Goal: Browse casually: Explore the website without a specific task or goal

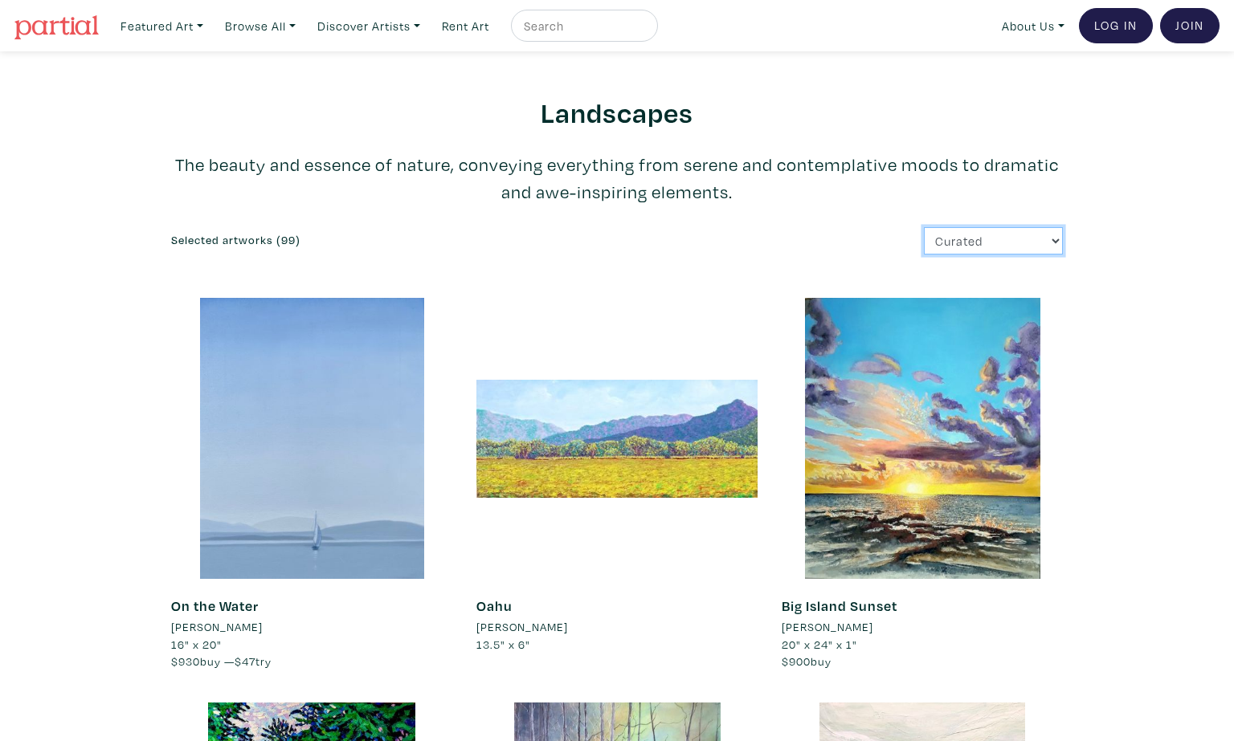
click at [997, 238] on select "Curated Newest Random Price: Low to High Price: High to Low" at bounding box center [993, 241] width 139 height 28
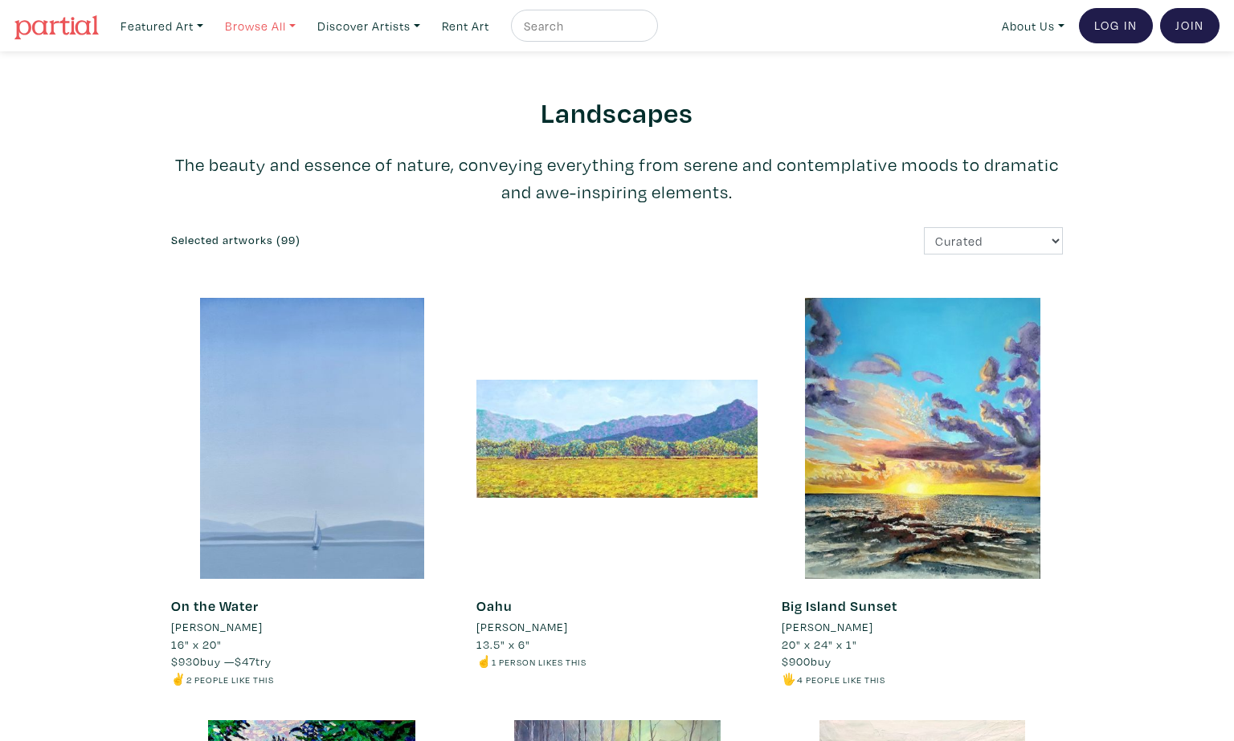
click at [267, 29] on link "Browse All" at bounding box center [260, 26] width 85 height 33
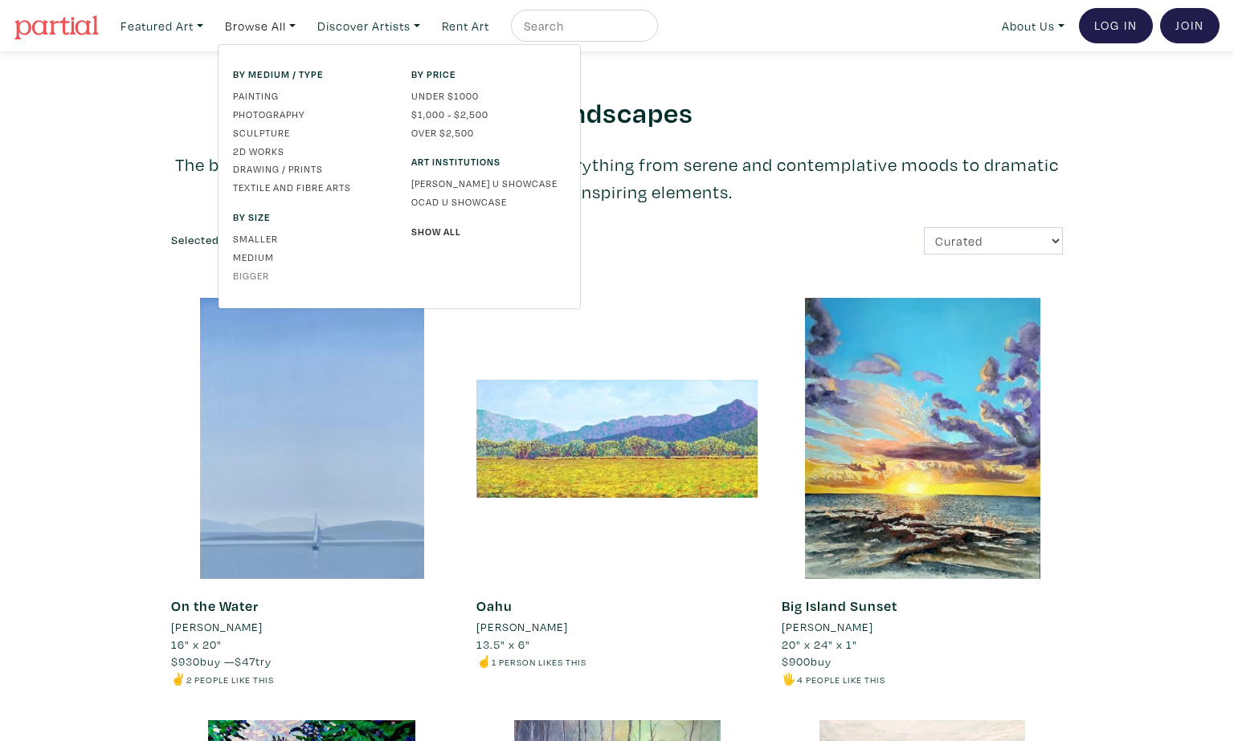
click at [269, 278] on link "Bigger" at bounding box center [310, 275] width 154 height 14
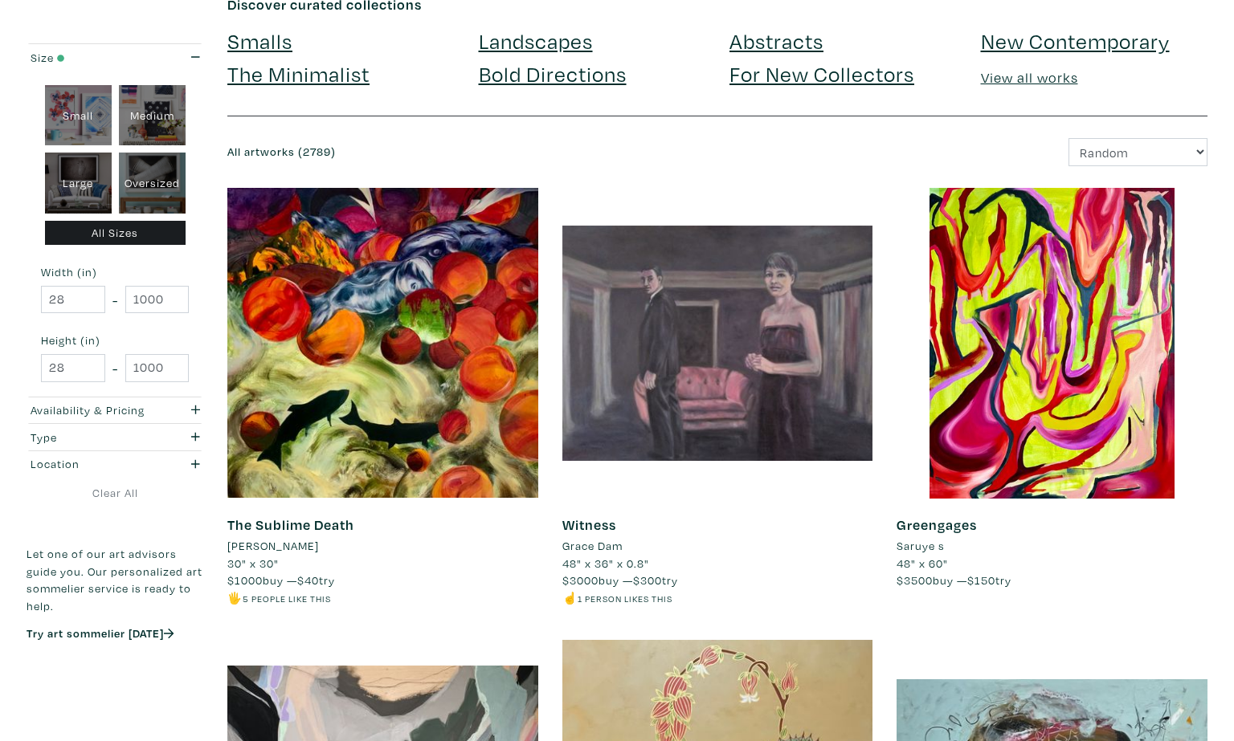
scroll to position [101, 0]
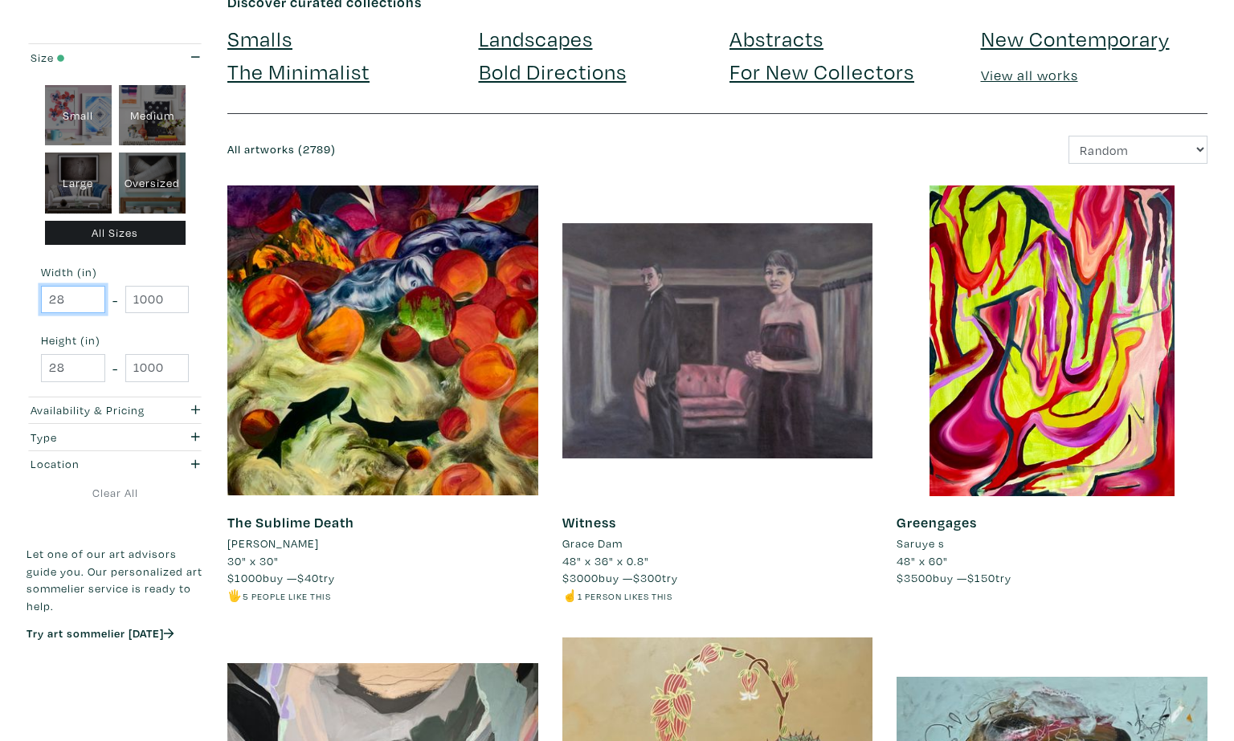
click at [75, 300] on input "28" at bounding box center [73, 300] width 64 height 28
type input "50"
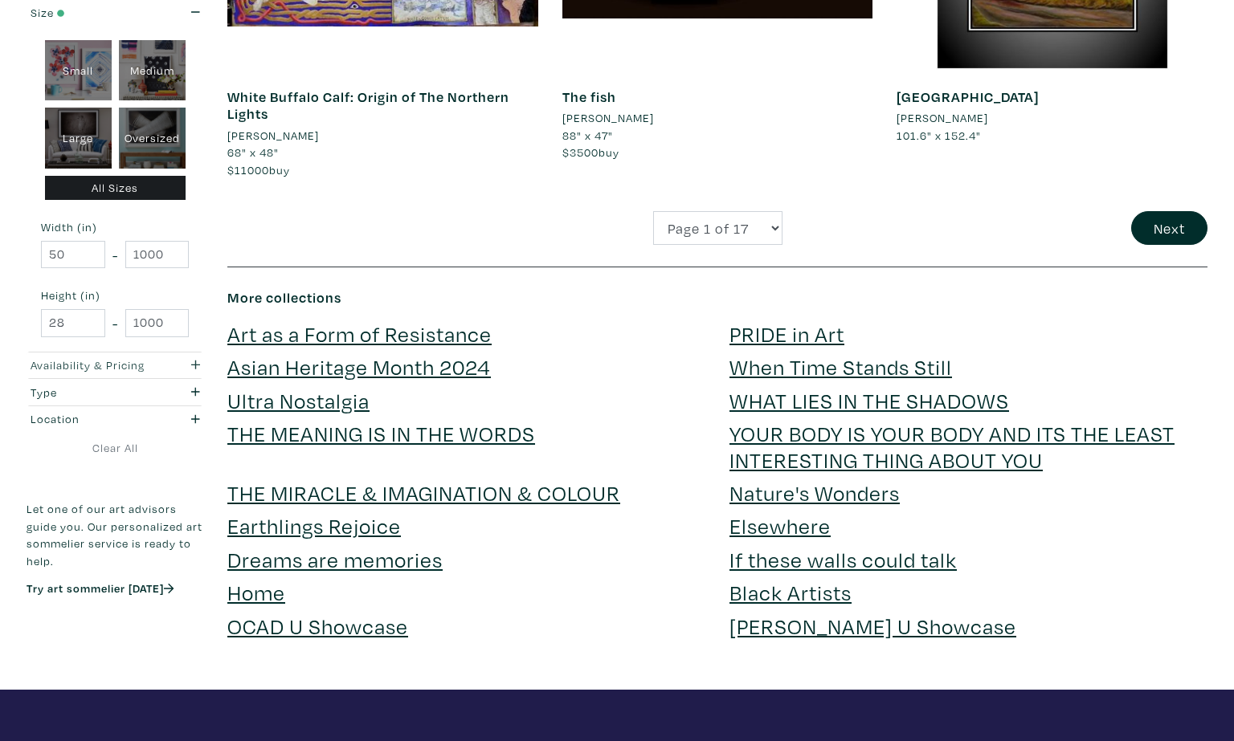
scroll to position [3674, 0]
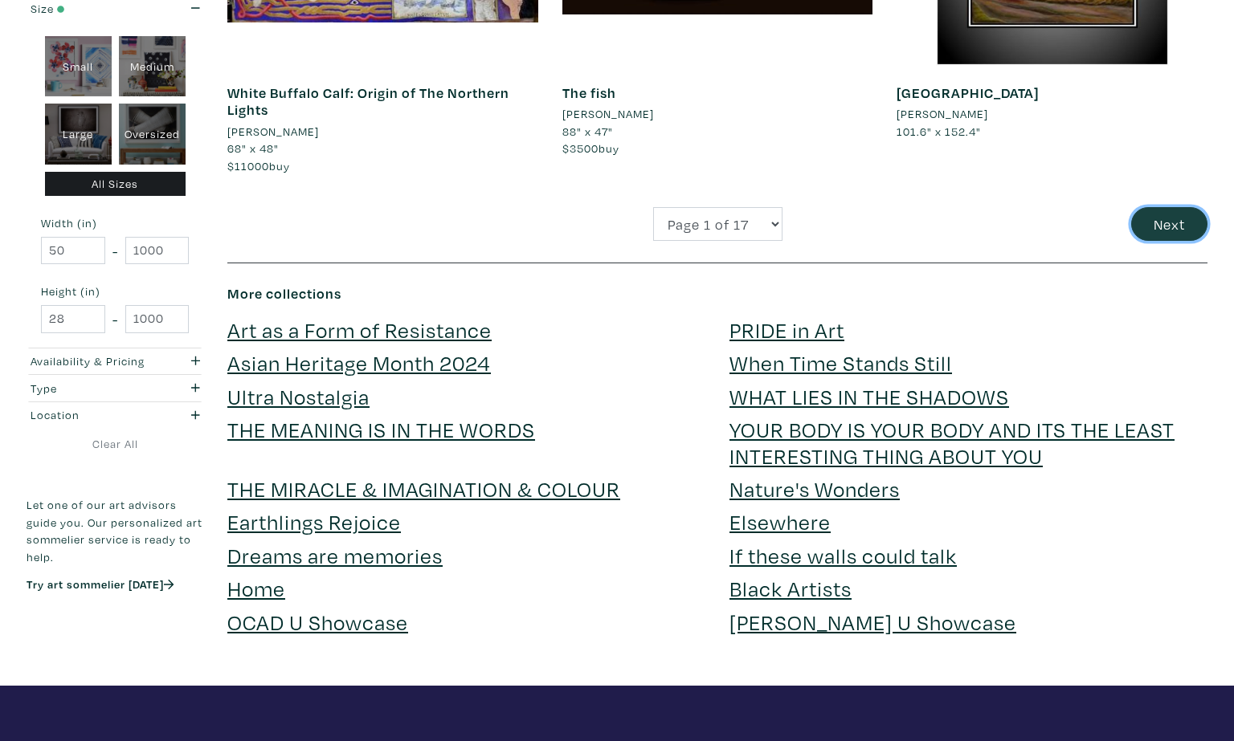
click at [1169, 231] on button "Next" at bounding box center [1169, 224] width 76 height 35
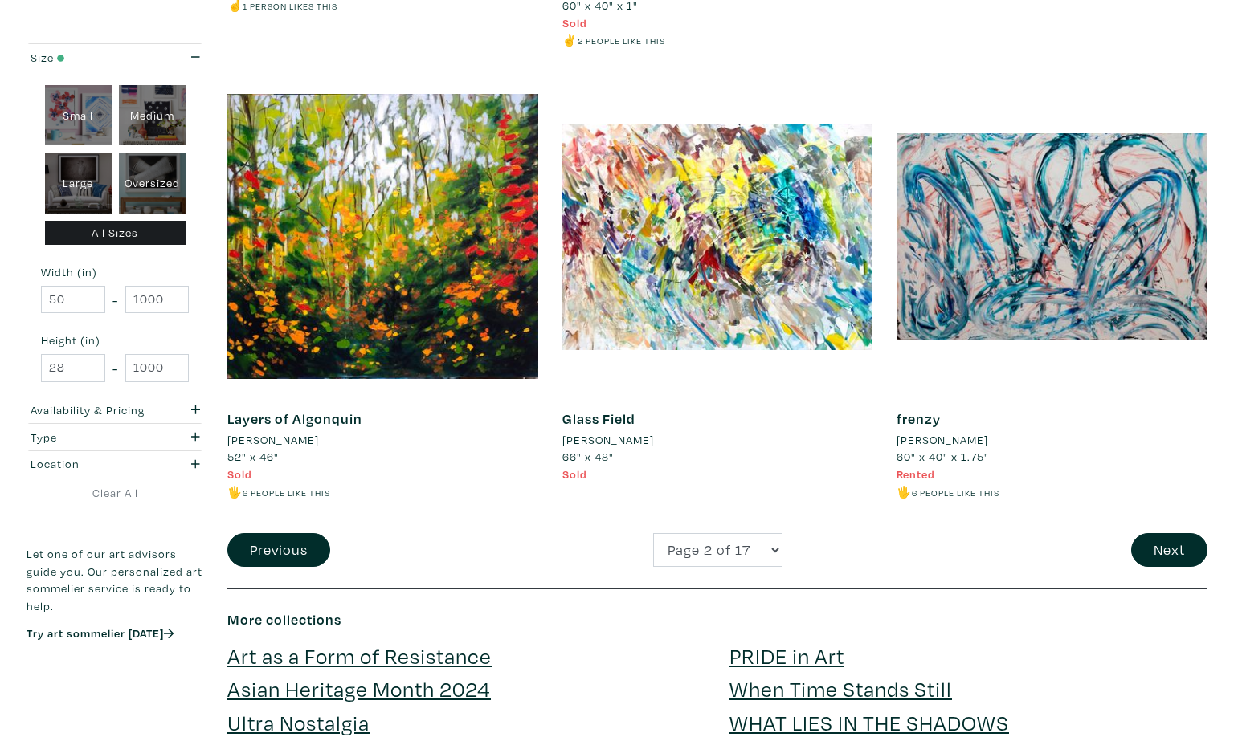
scroll to position [3408, 0]
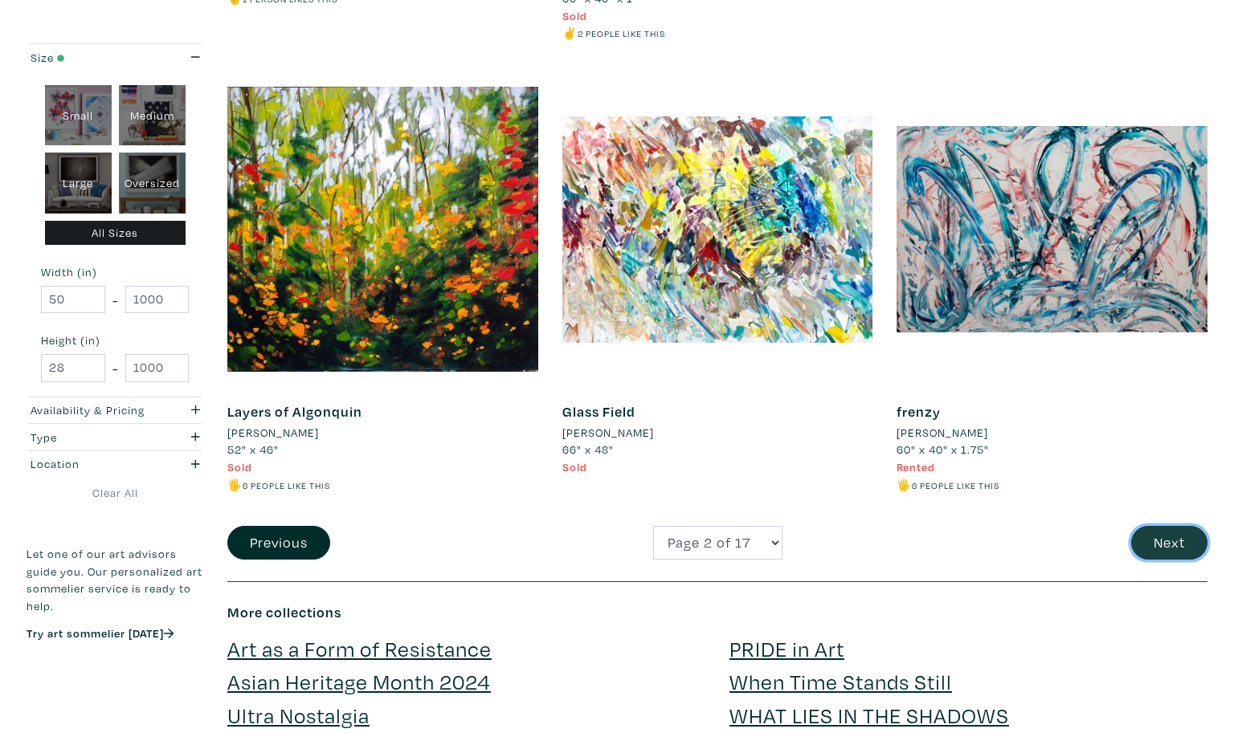
click at [1176, 526] on button "Next" at bounding box center [1169, 543] width 76 height 35
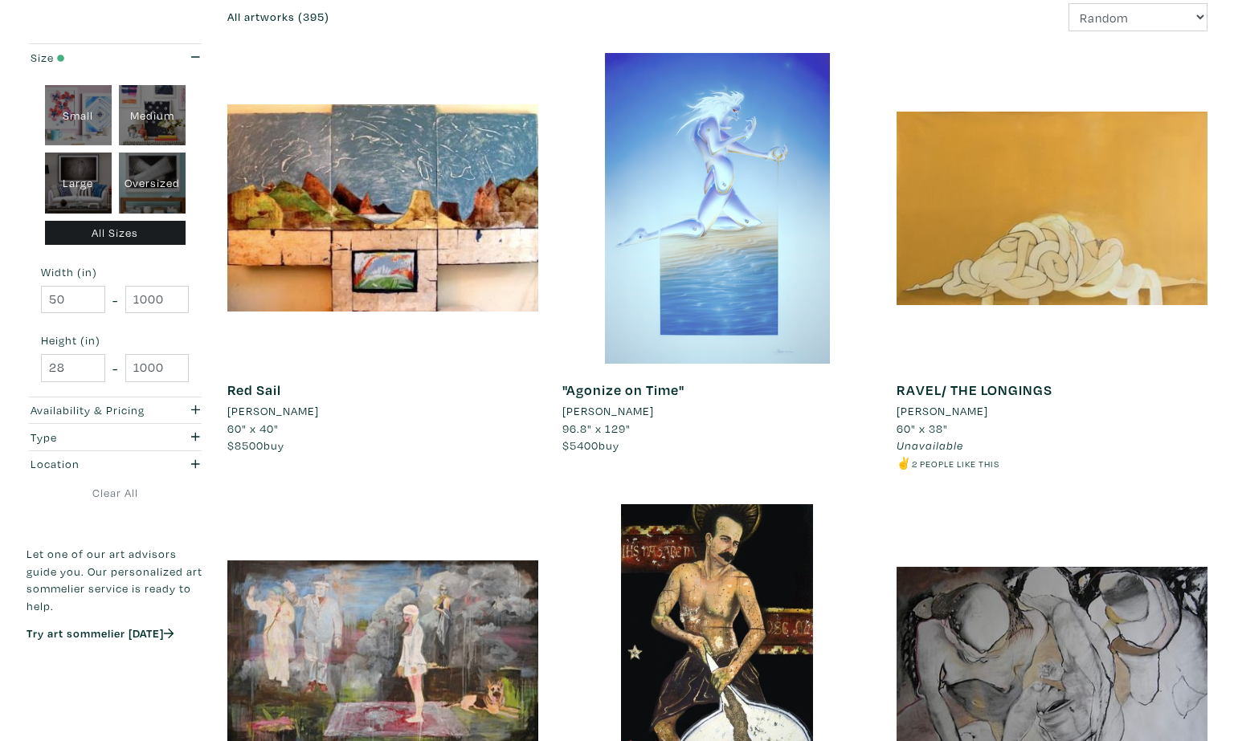
scroll to position [241, 0]
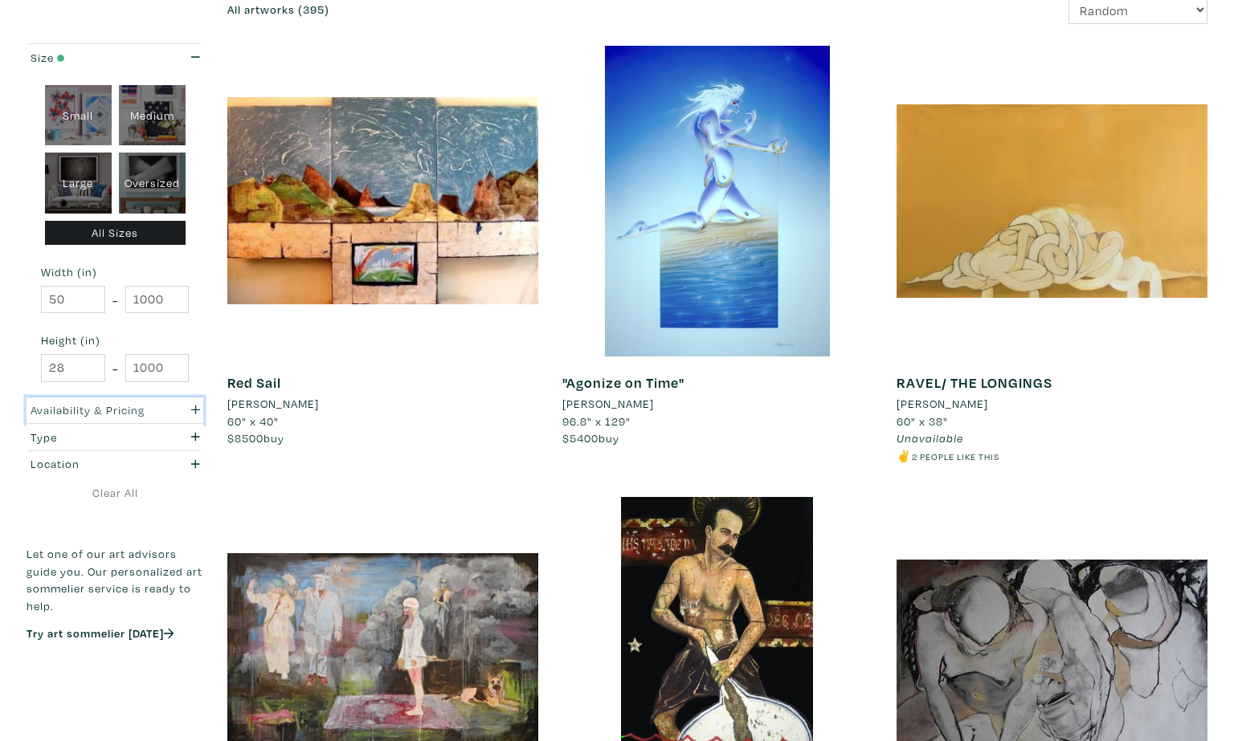
click at [166, 409] on div "button" at bounding box center [187, 411] width 48 height 18
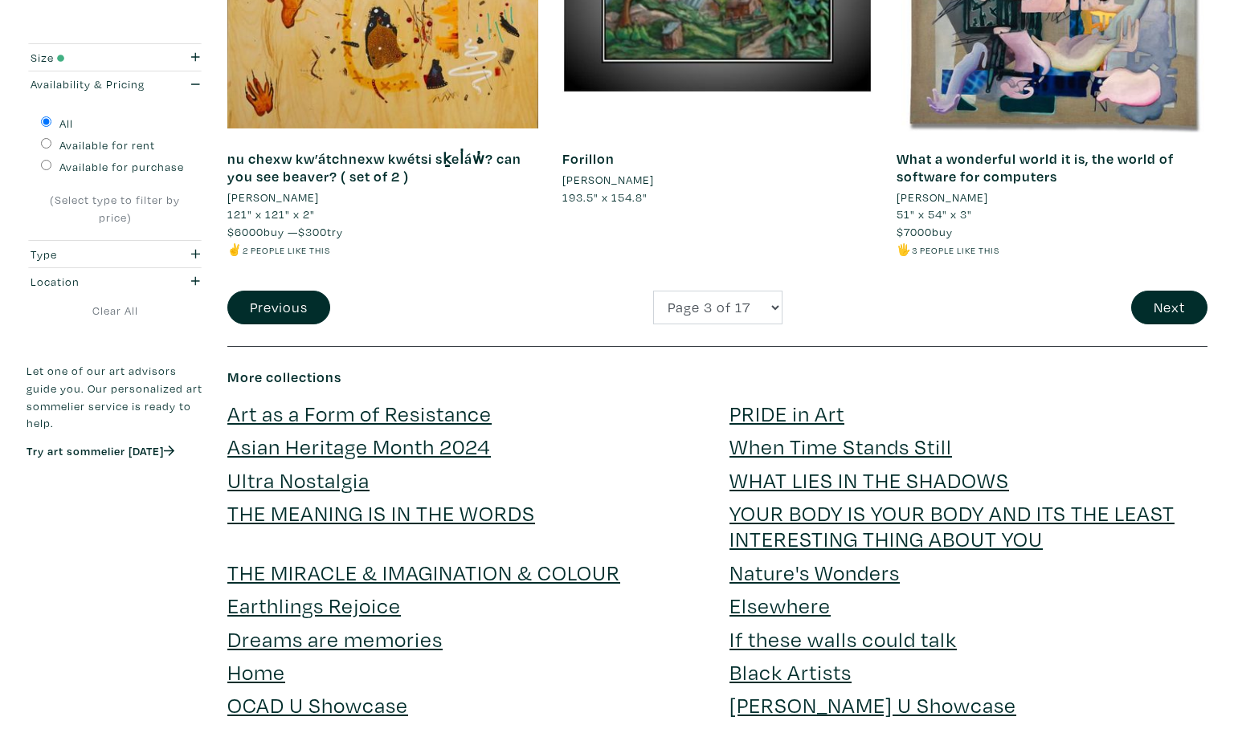
scroll to position [3598, 0]
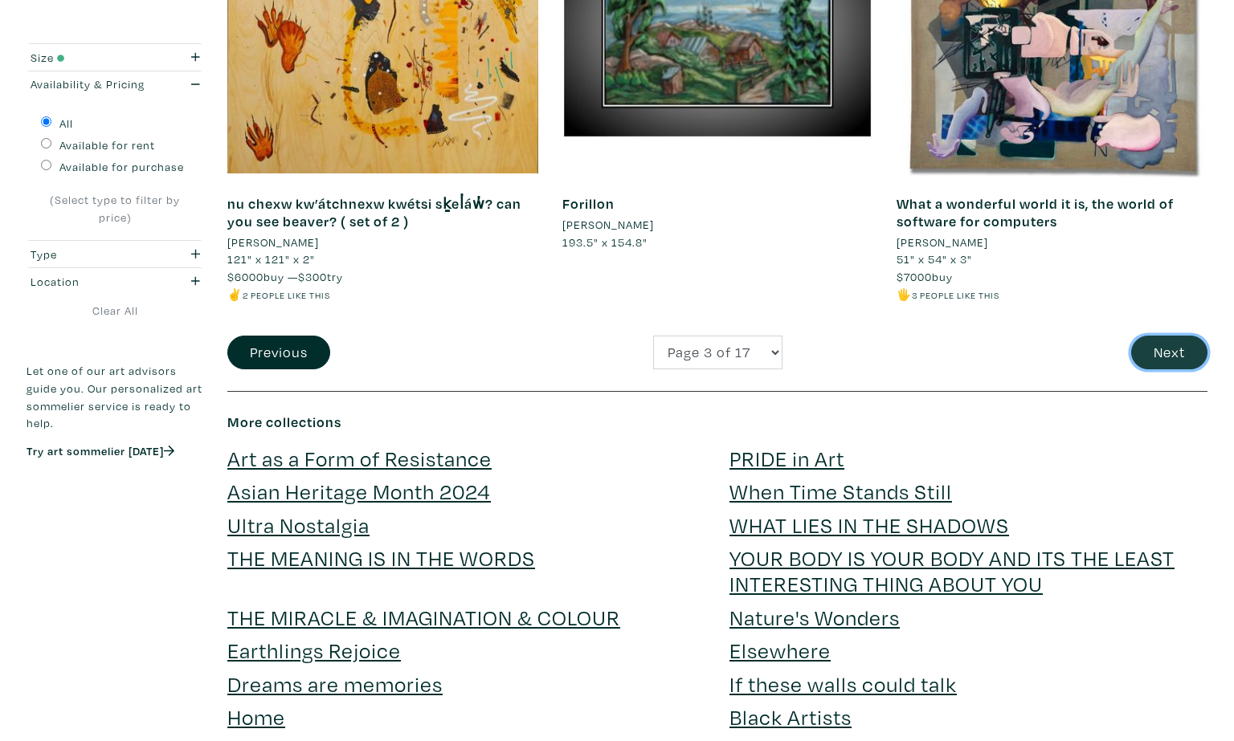
click at [1180, 344] on button "Next" at bounding box center [1169, 353] width 76 height 35
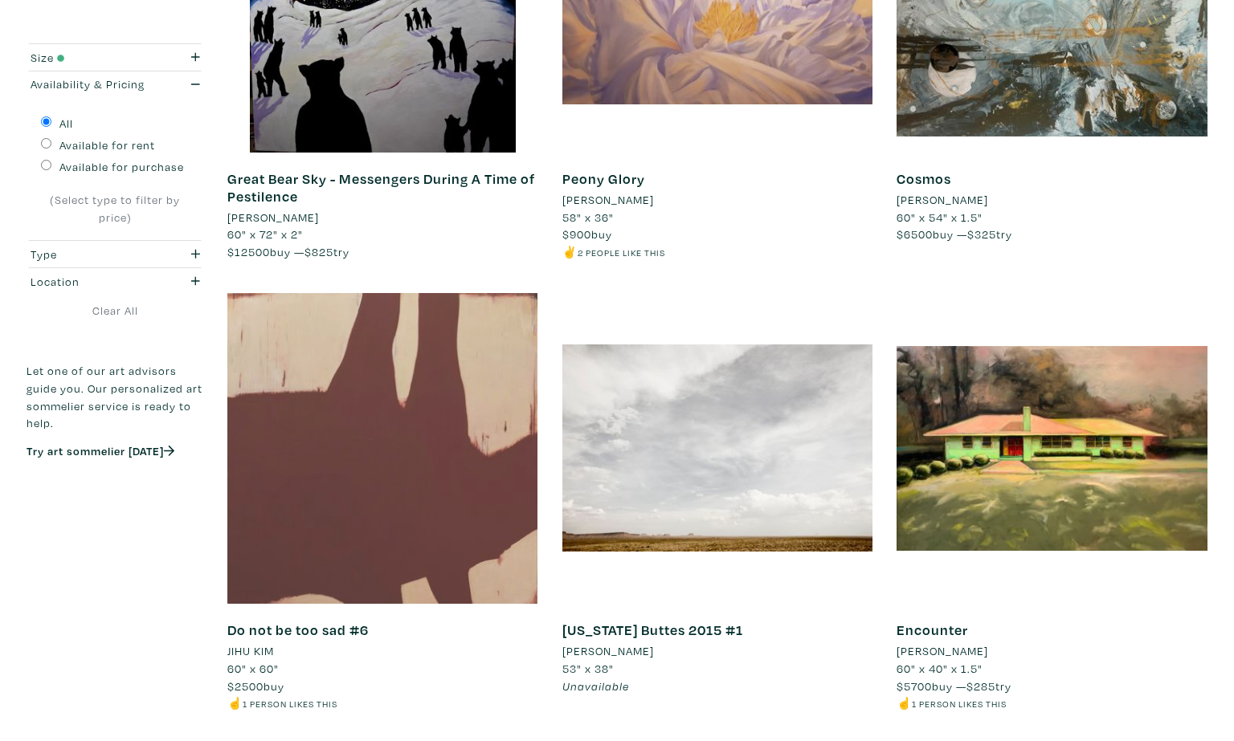
scroll to position [3414, 0]
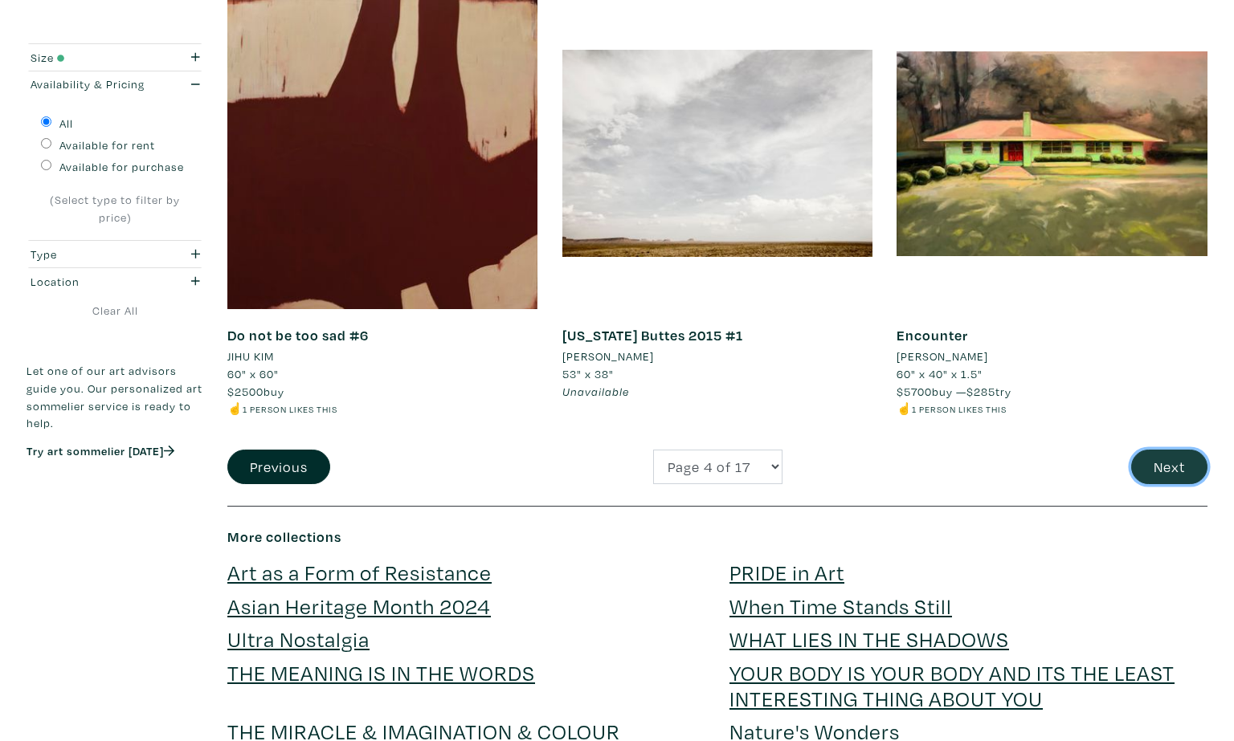
click at [1142, 463] on button "Next" at bounding box center [1169, 467] width 76 height 35
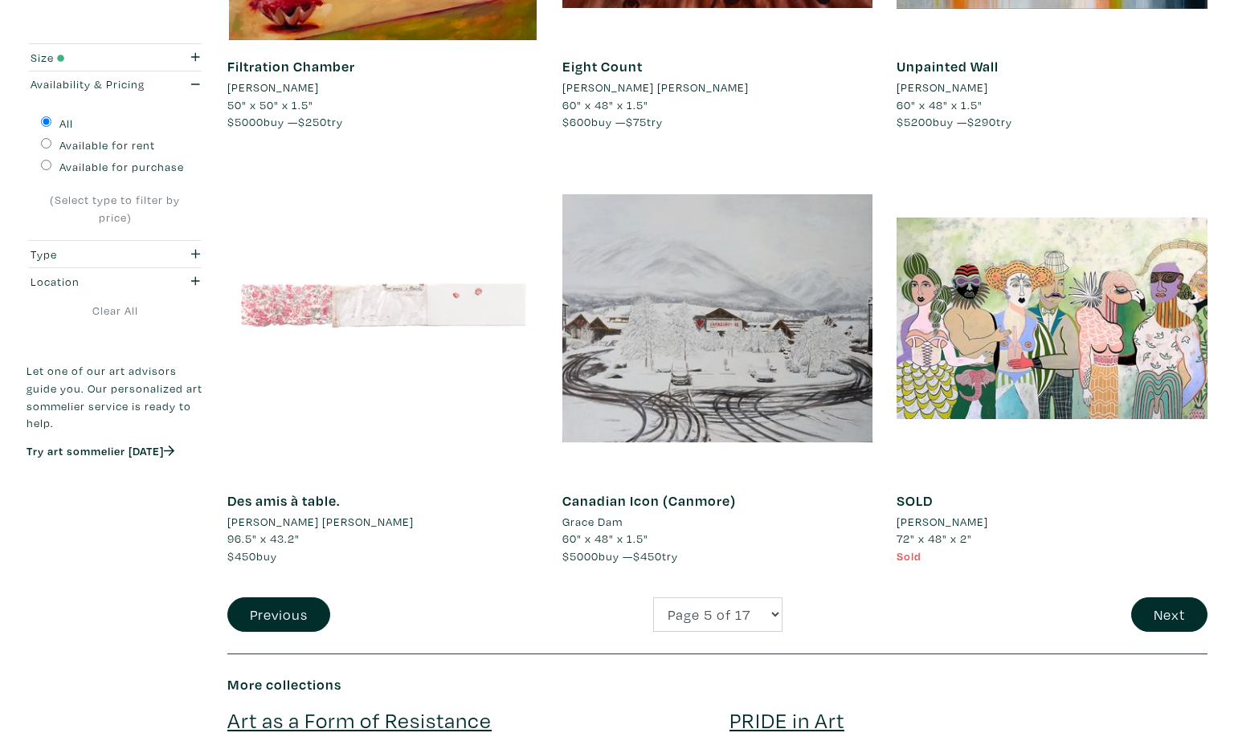
scroll to position [3241, 0]
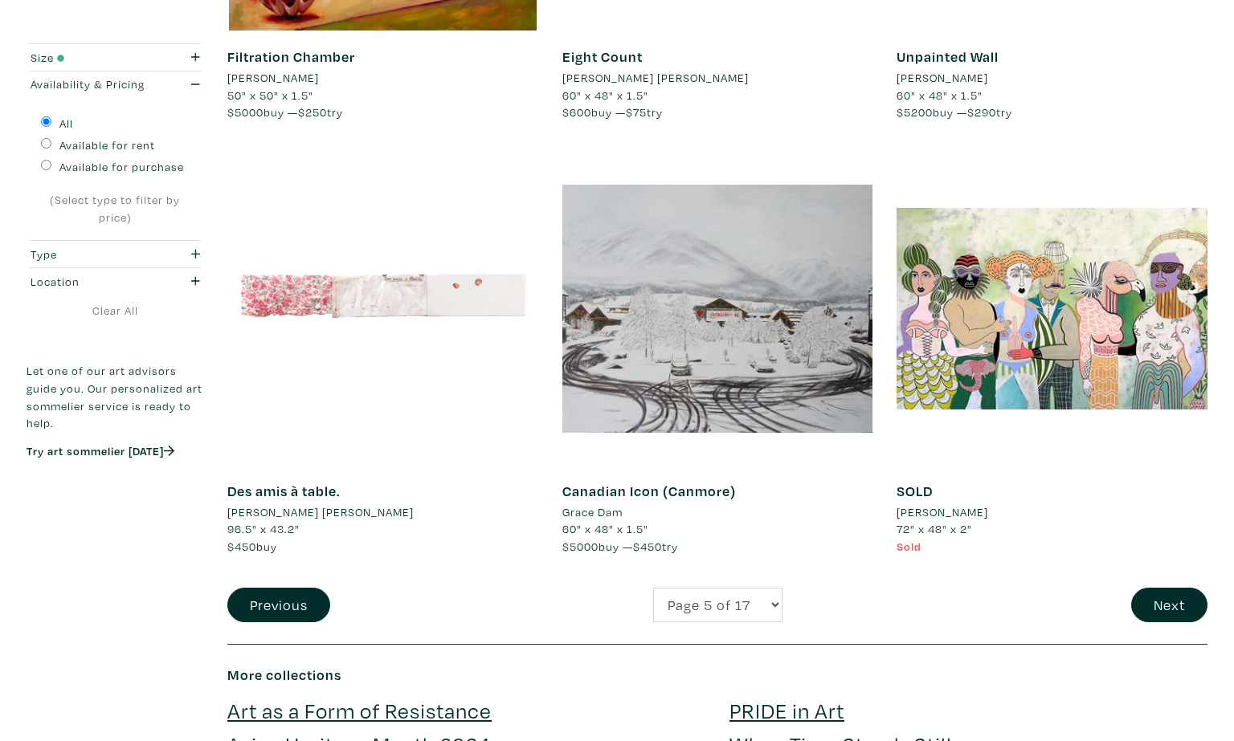
click at [1087, 569] on div "SOLD Diana Rosa 72" x 48" x 2" Sold #couple #happy #men #gallery canvas #colorf…" at bounding box center [1051, 518] width 311 height 109
click at [1160, 594] on button "Next" at bounding box center [1169, 605] width 76 height 35
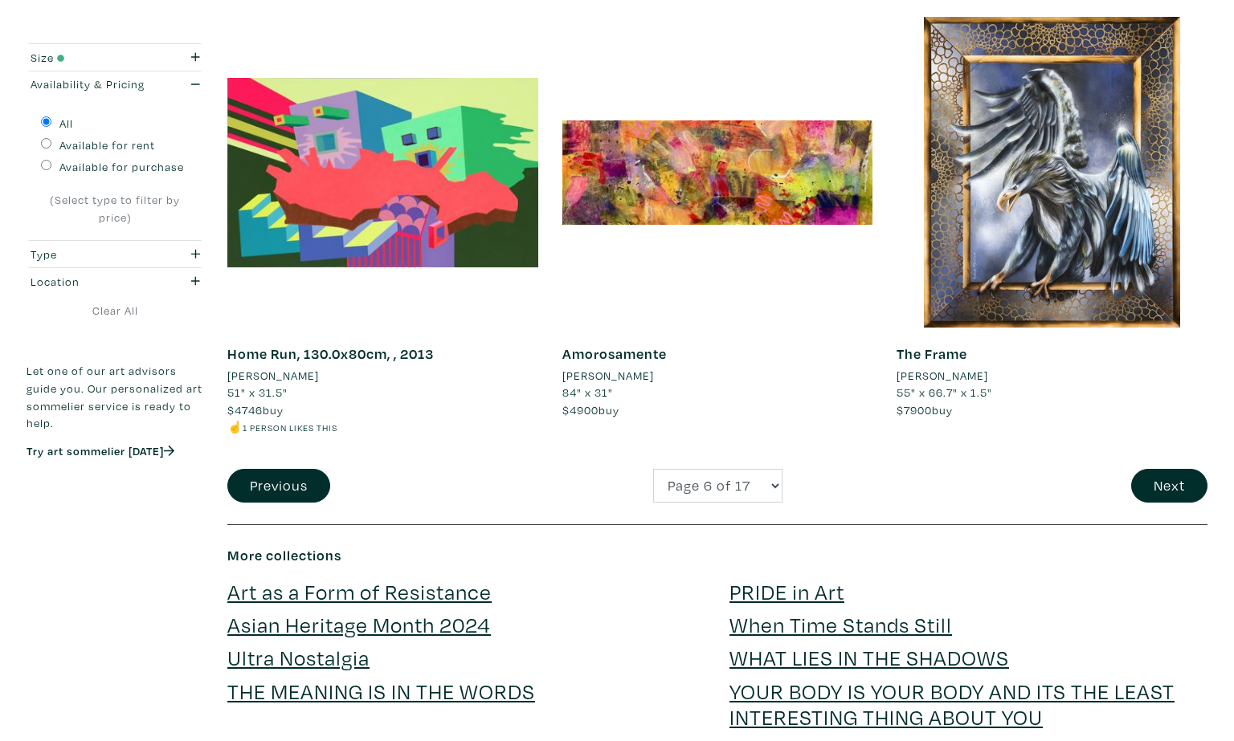
scroll to position [3762, 0]
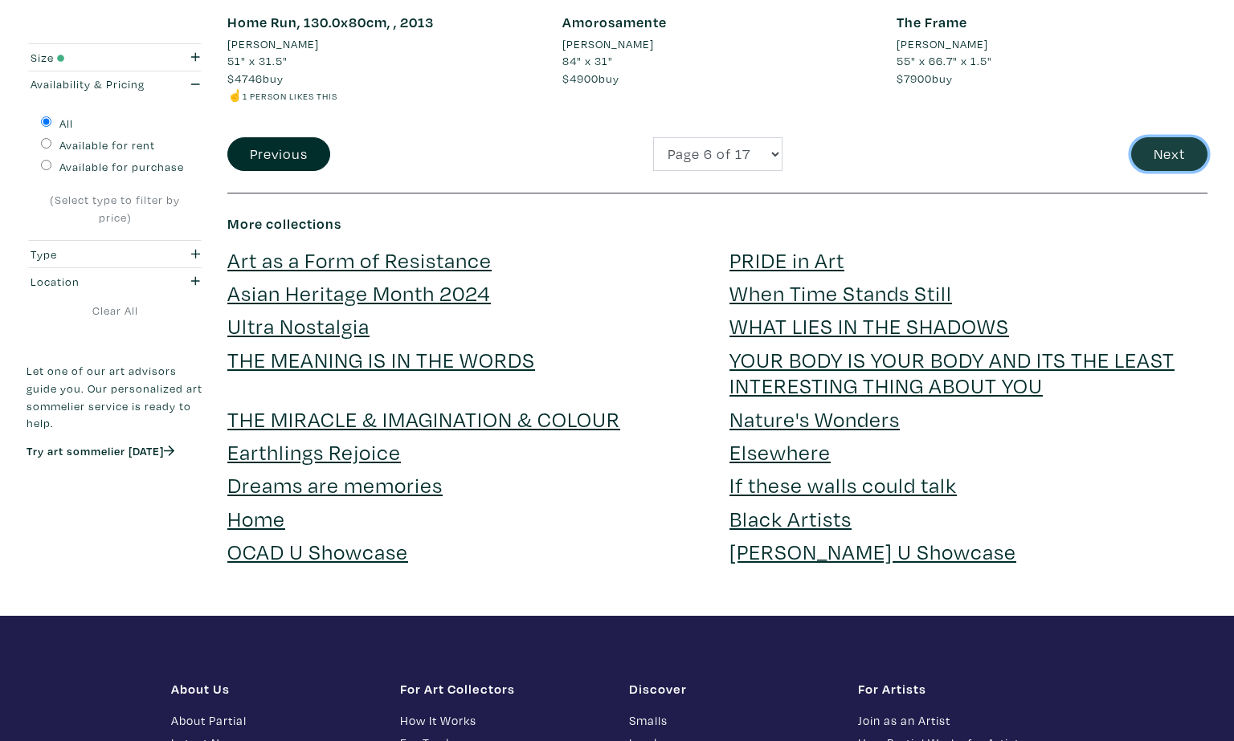
click at [1161, 158] on button "Next" at bounding box center [1169, 154] width 76 height 35
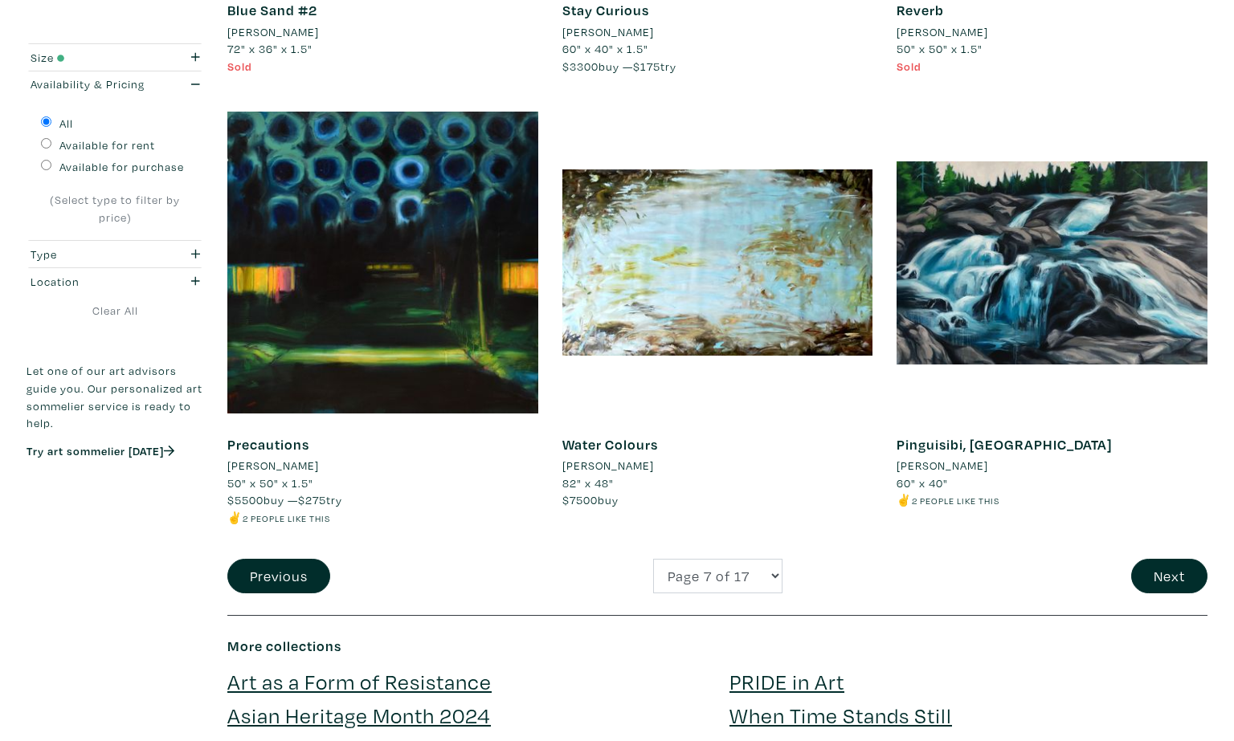
scroll to position [3357, 0]
click at [1172, 559] on button "Next" at bounding box center [1169, 576] width 76 height 35
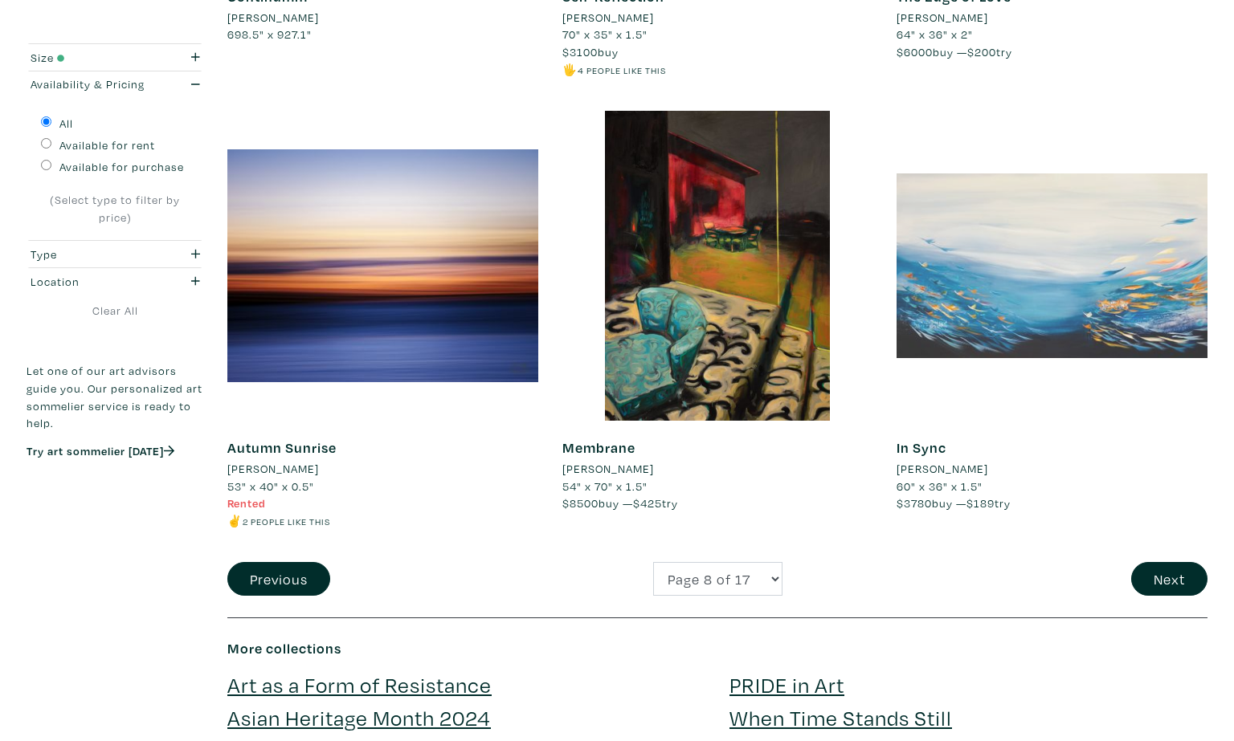
scroll to position [3327, 0]
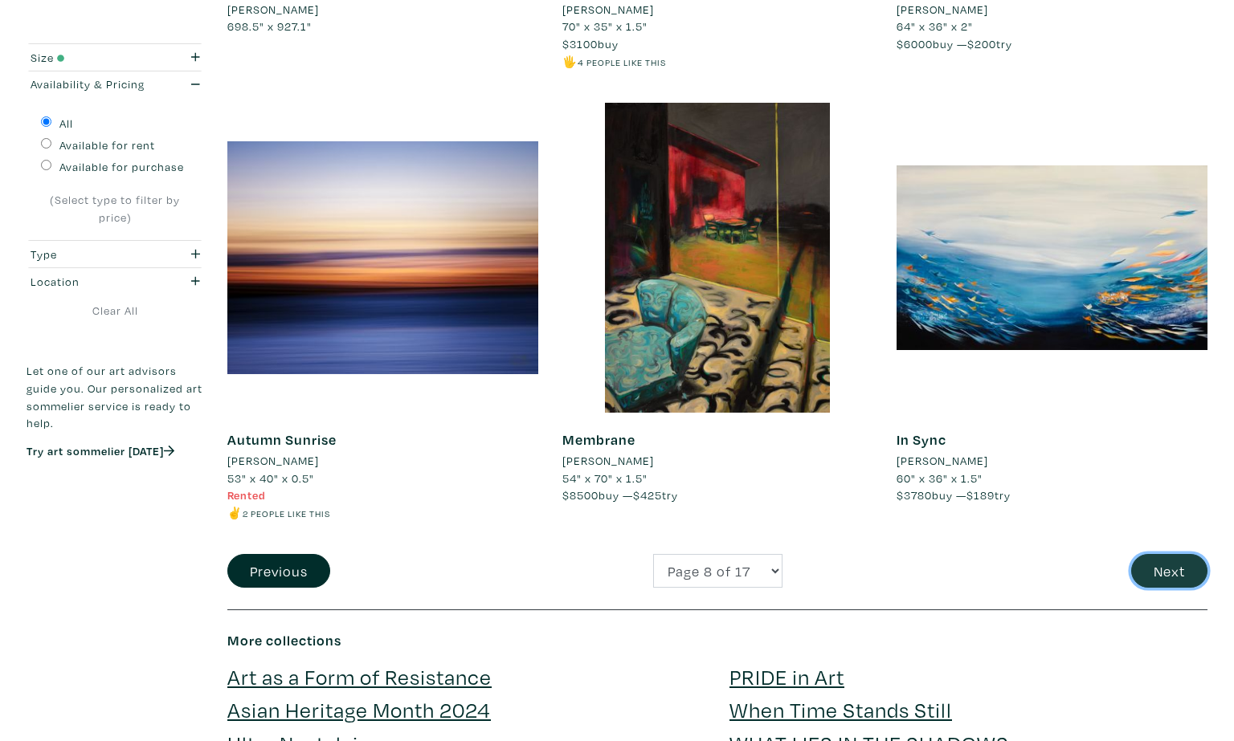
click at [1173, 554] on button "Next" at bounding box center [1169, 571] width 76 height 35
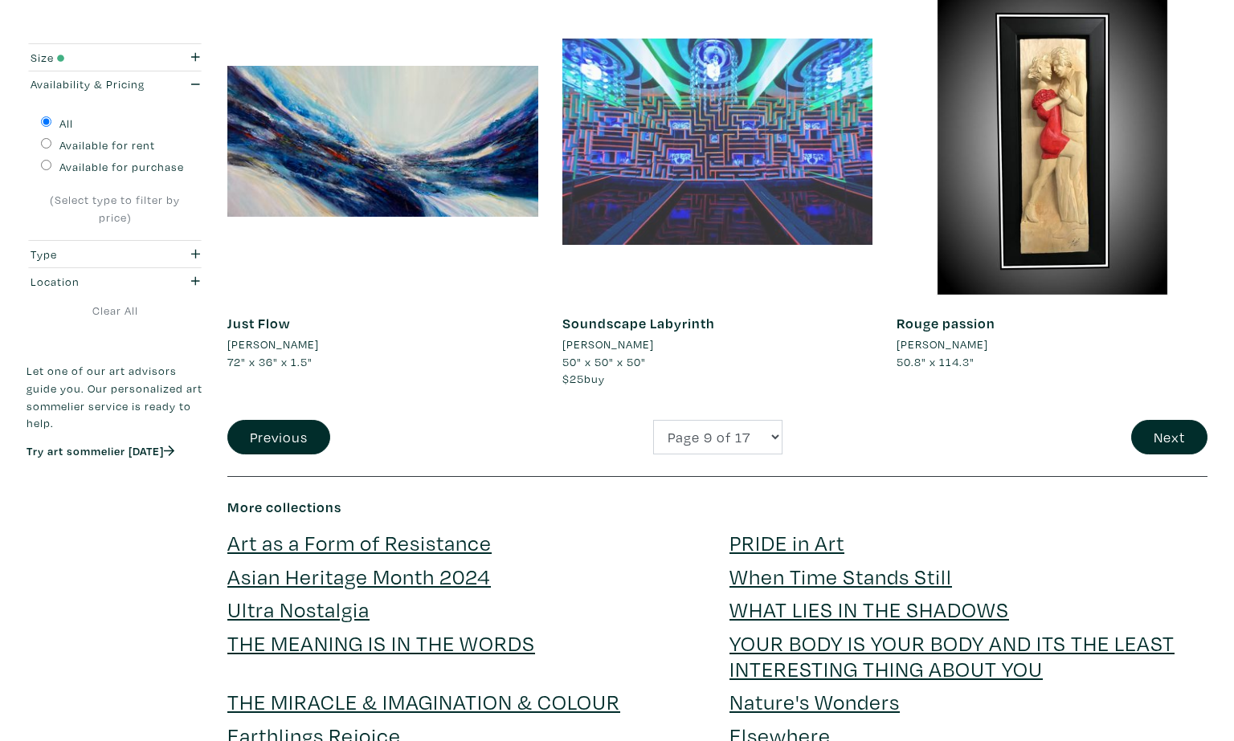
scroll to position [3445, 0]
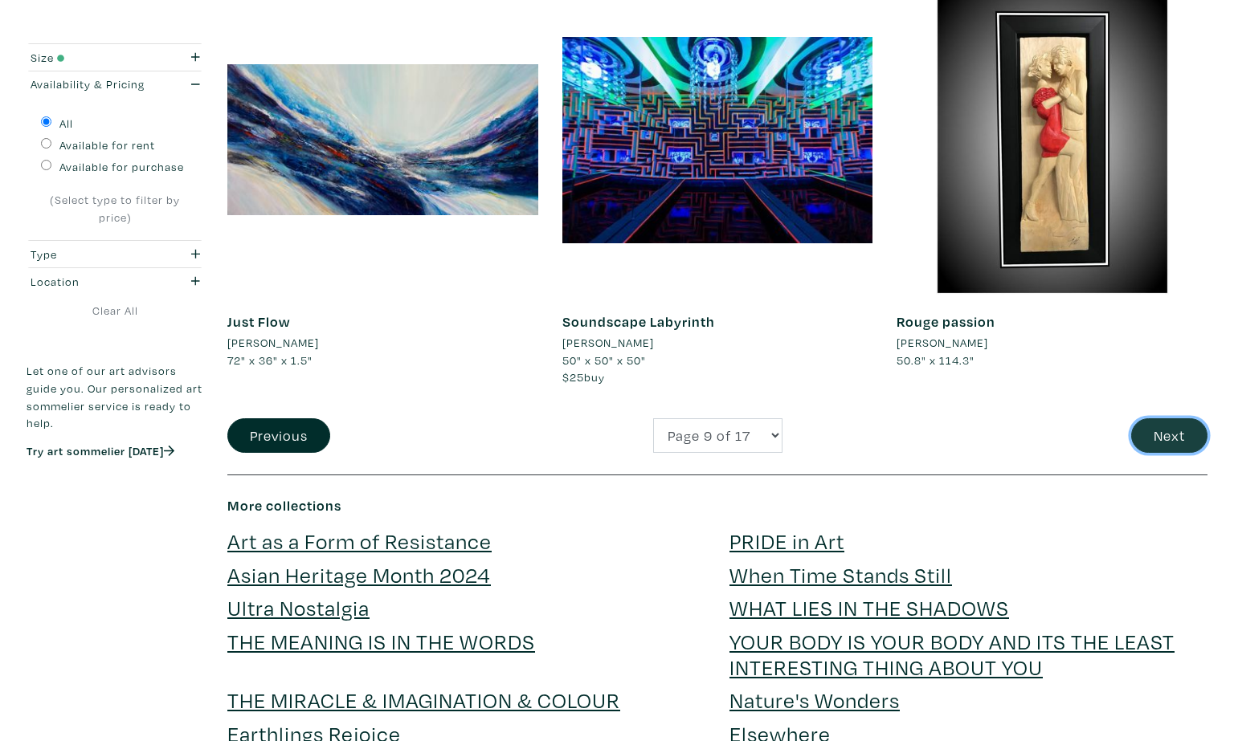
click at [1185, 426] on button "Next" at bounding box center [1169, 435] width 76 height 35
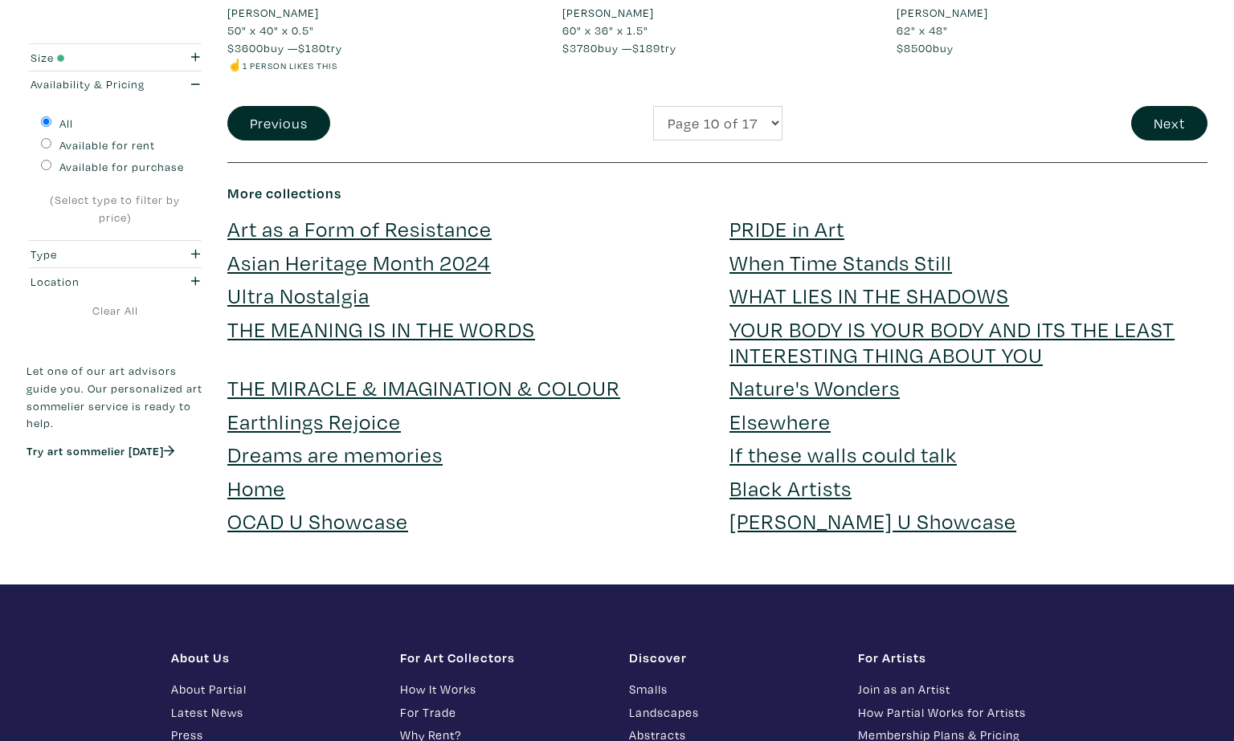
scroll to position [3696, 0]
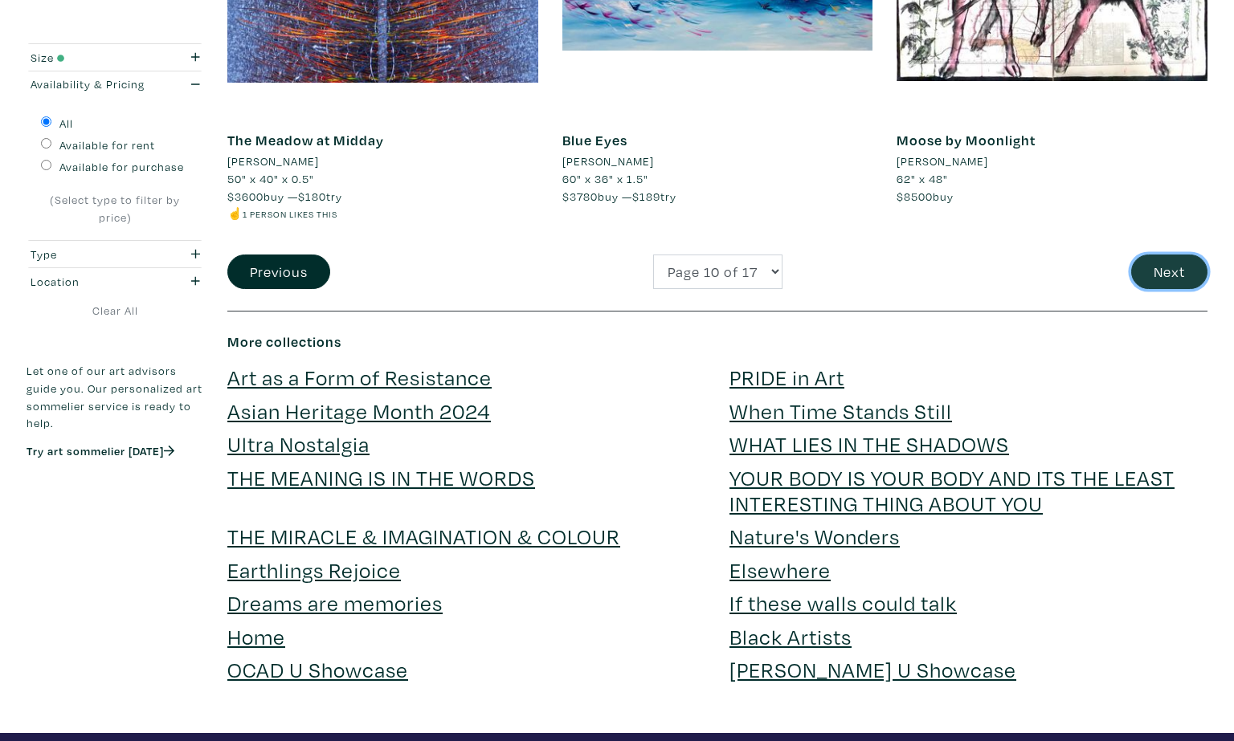
click at [1136, 255] on button "Next" at bounding box center [1169, 272] width 76 height 35
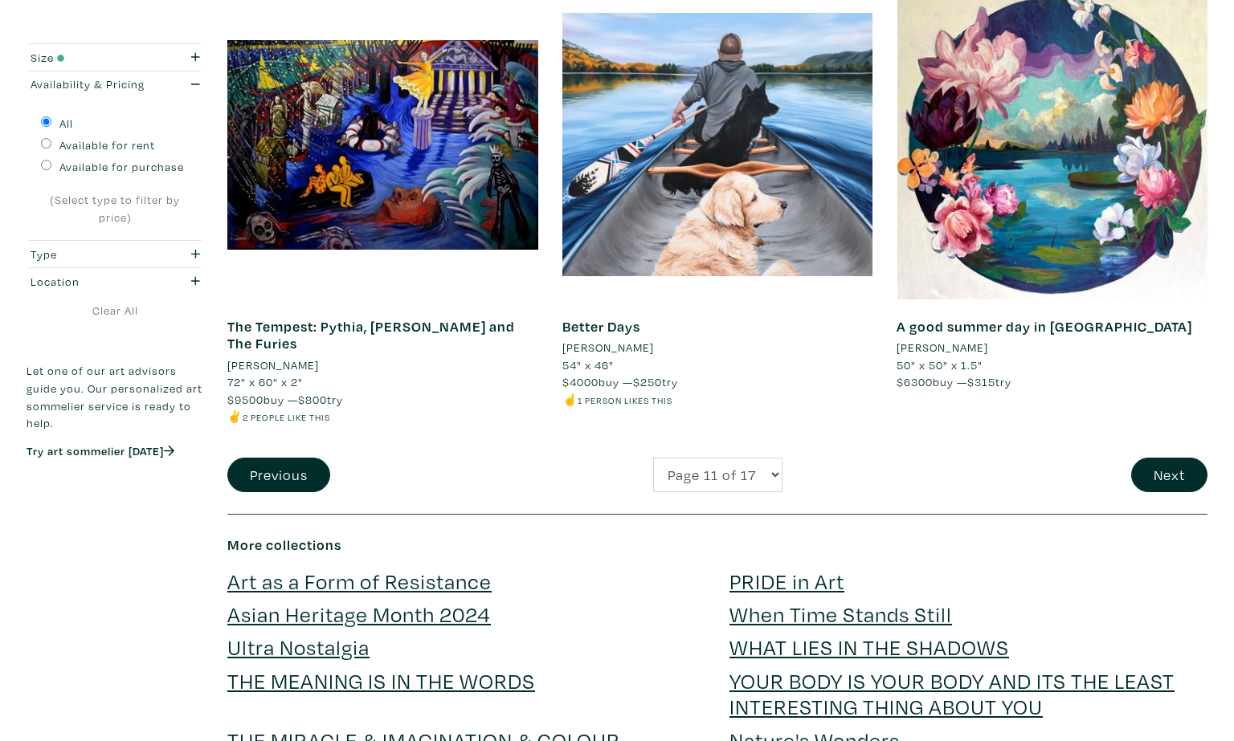
scroll to position [3547, 0]
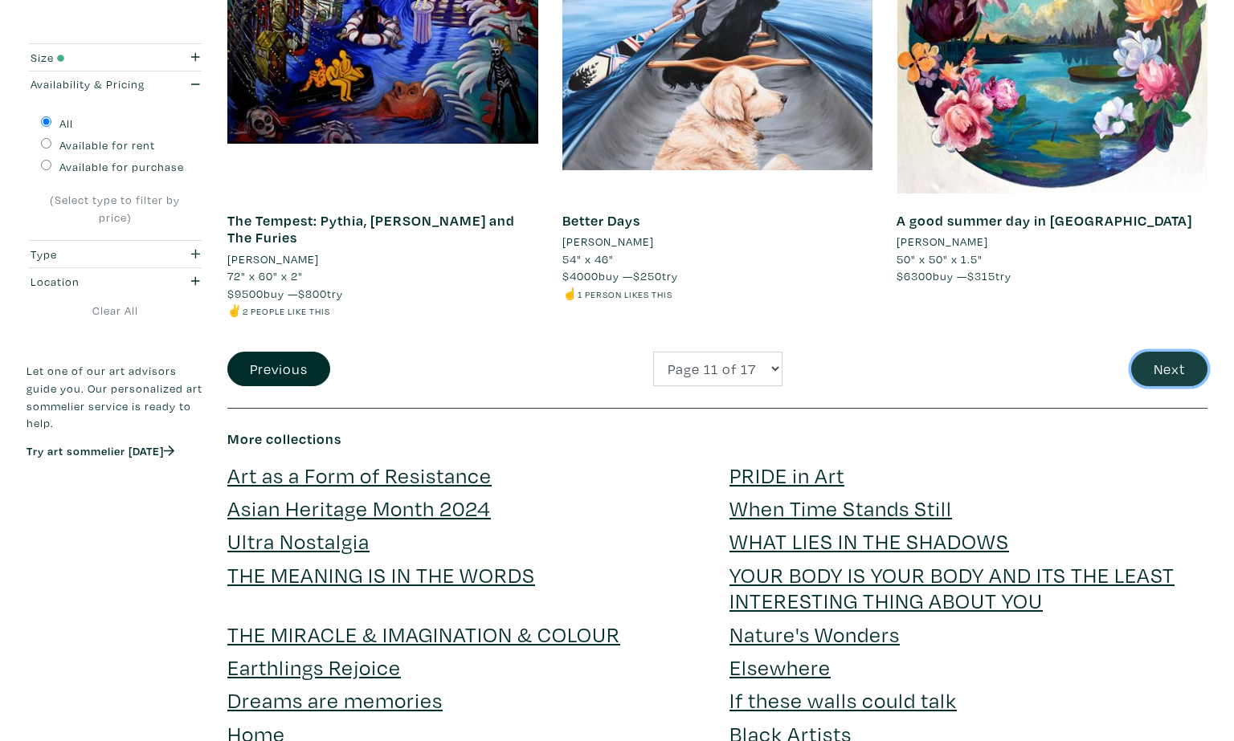
click at [1153, 362] on button "Next" at bounding box center [1169, 369] width 76 height 35
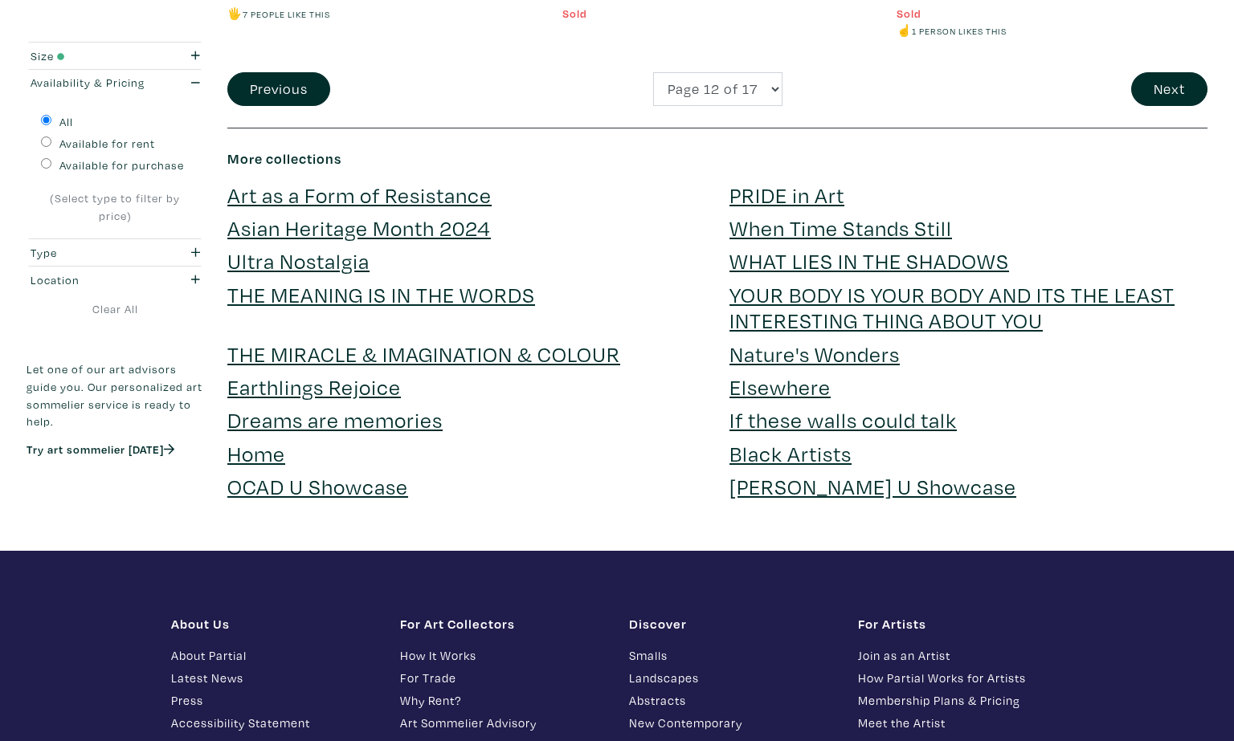
scroll to position [3831, 0]
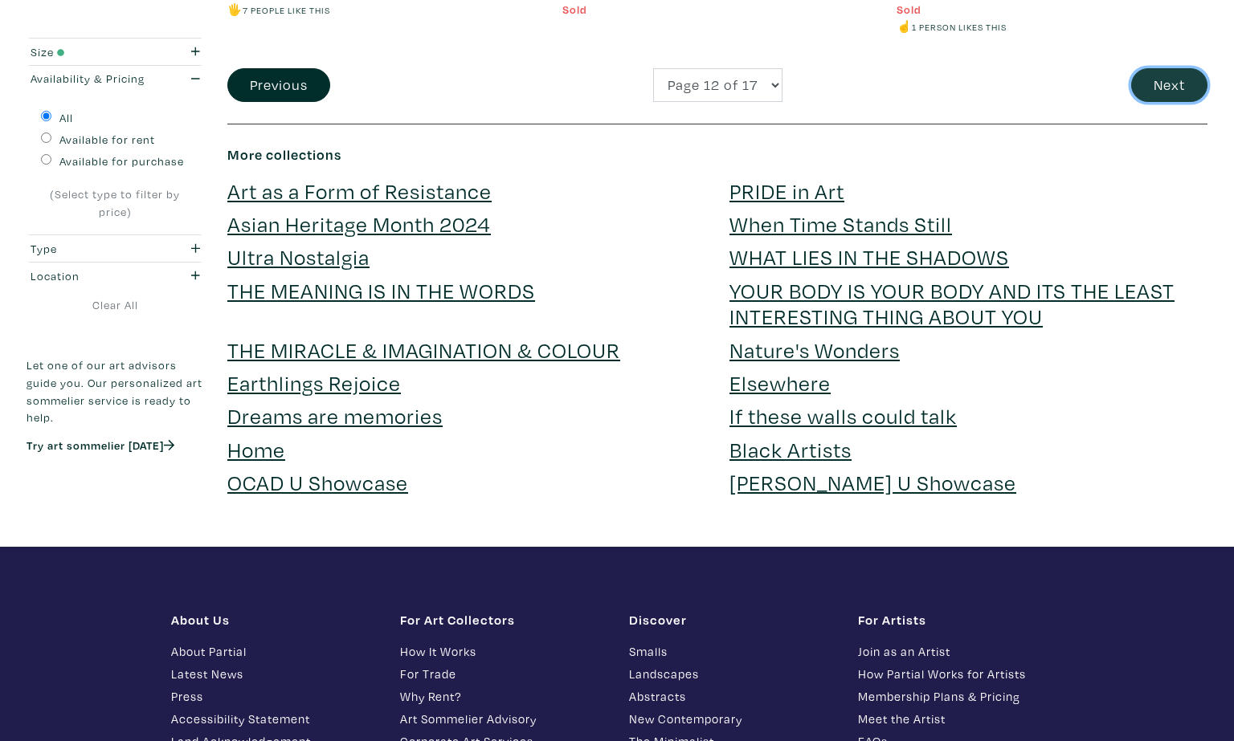
click at [1173, 68] on button "Next" at bounding box center [1169, 85] width 76 height 35
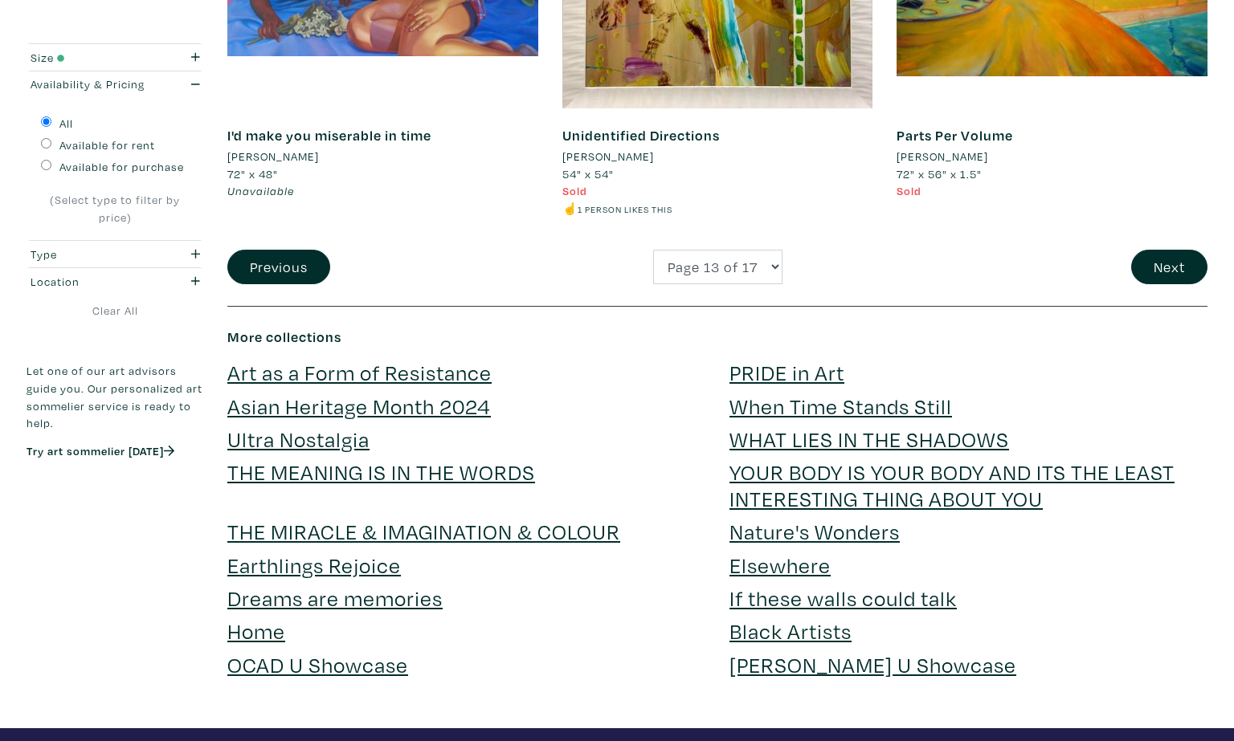
scroll to position [3771, 0]
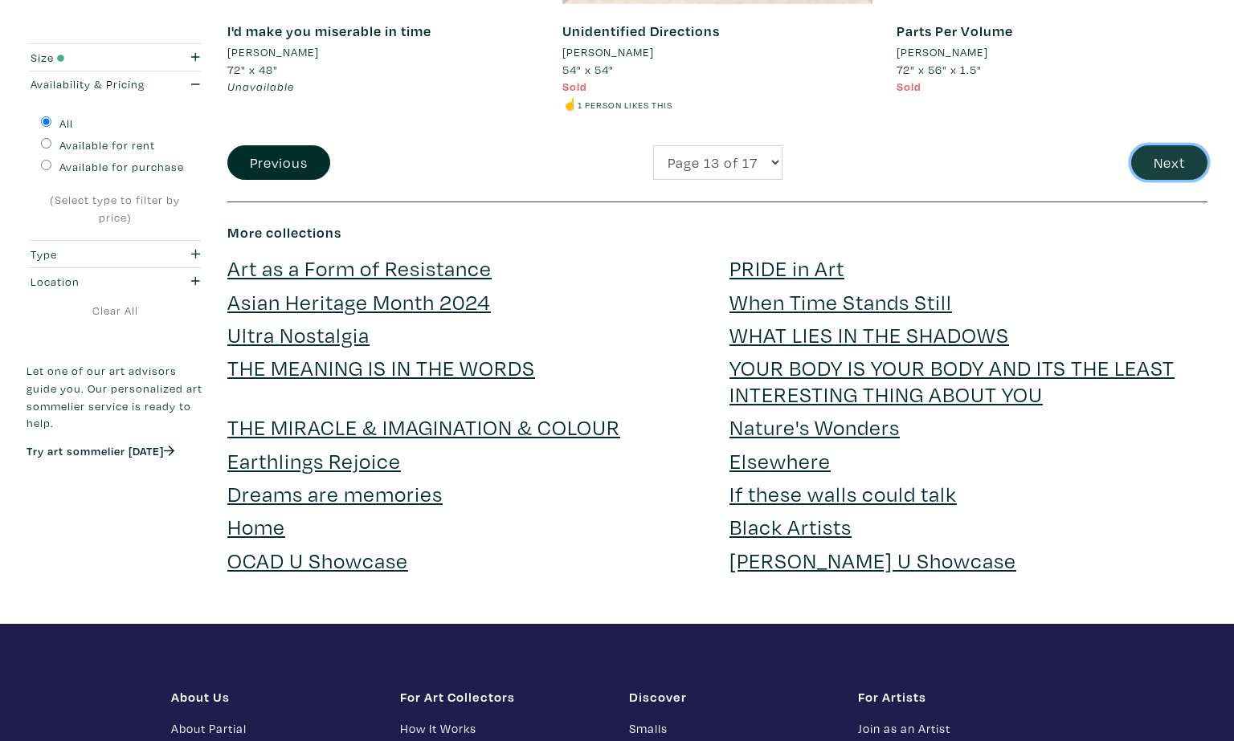
click at [1153, 166] on button "Next" at bounding box center [1169, 162] width 76 height 35
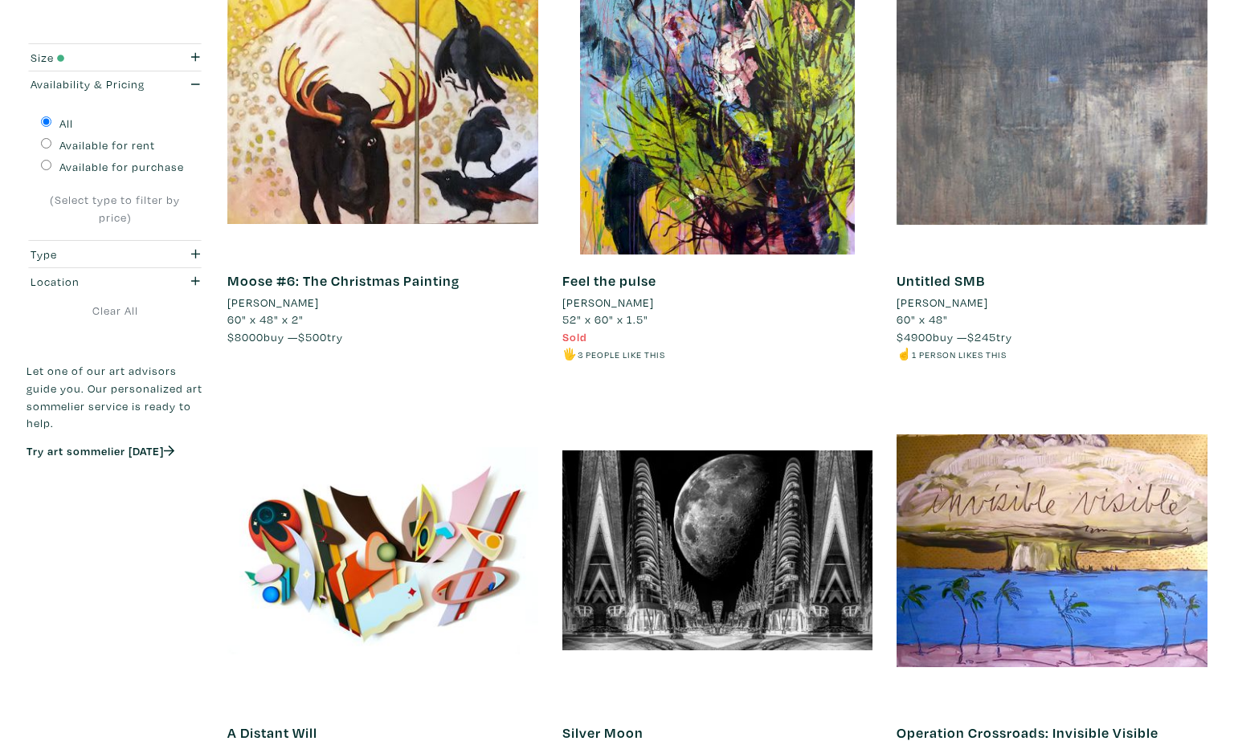
scroll to position [3573, 0]
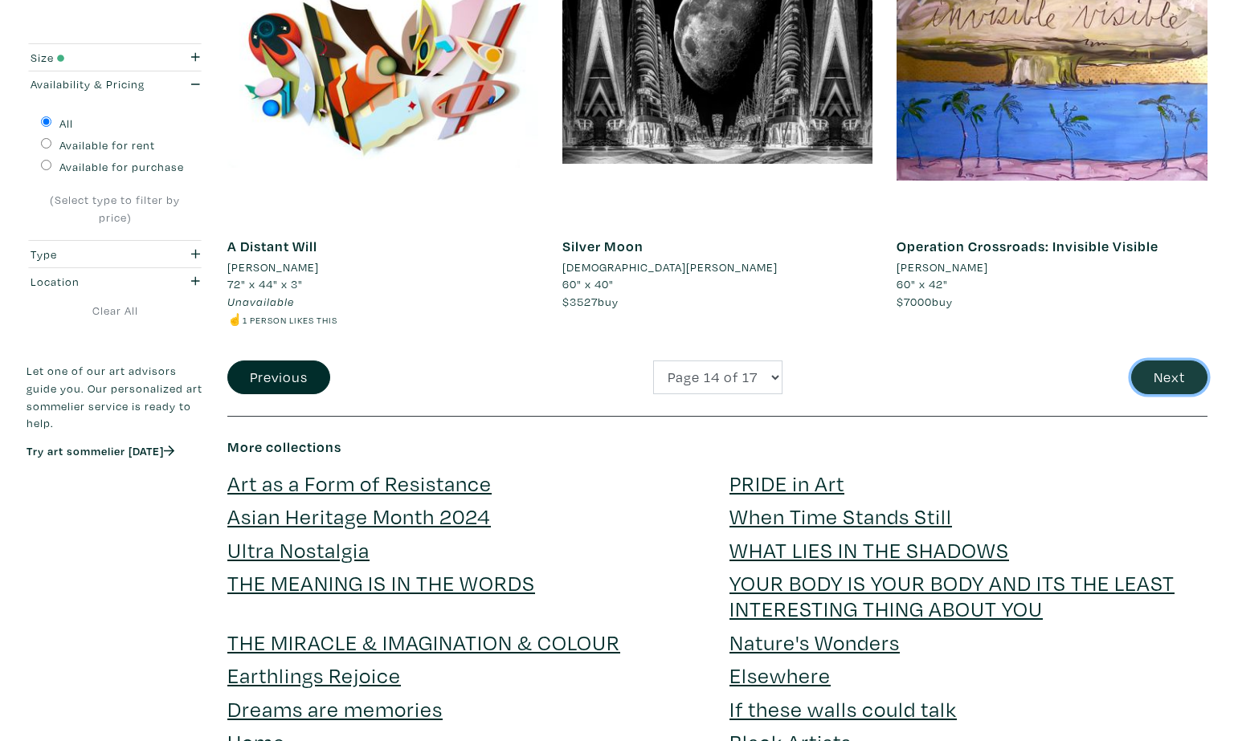
click at [1167, 361] on button "Next" at bounding box center [1169, 378] width 76 height 35
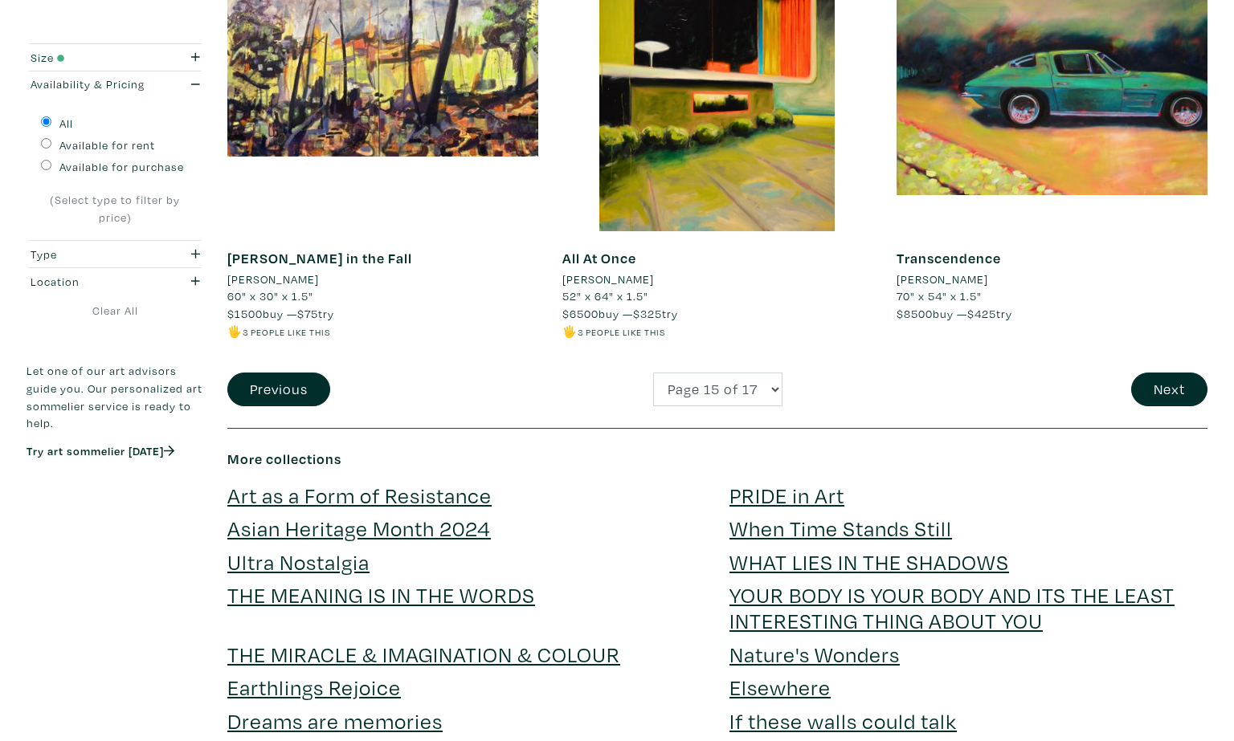
scroll to position [3564, 0]
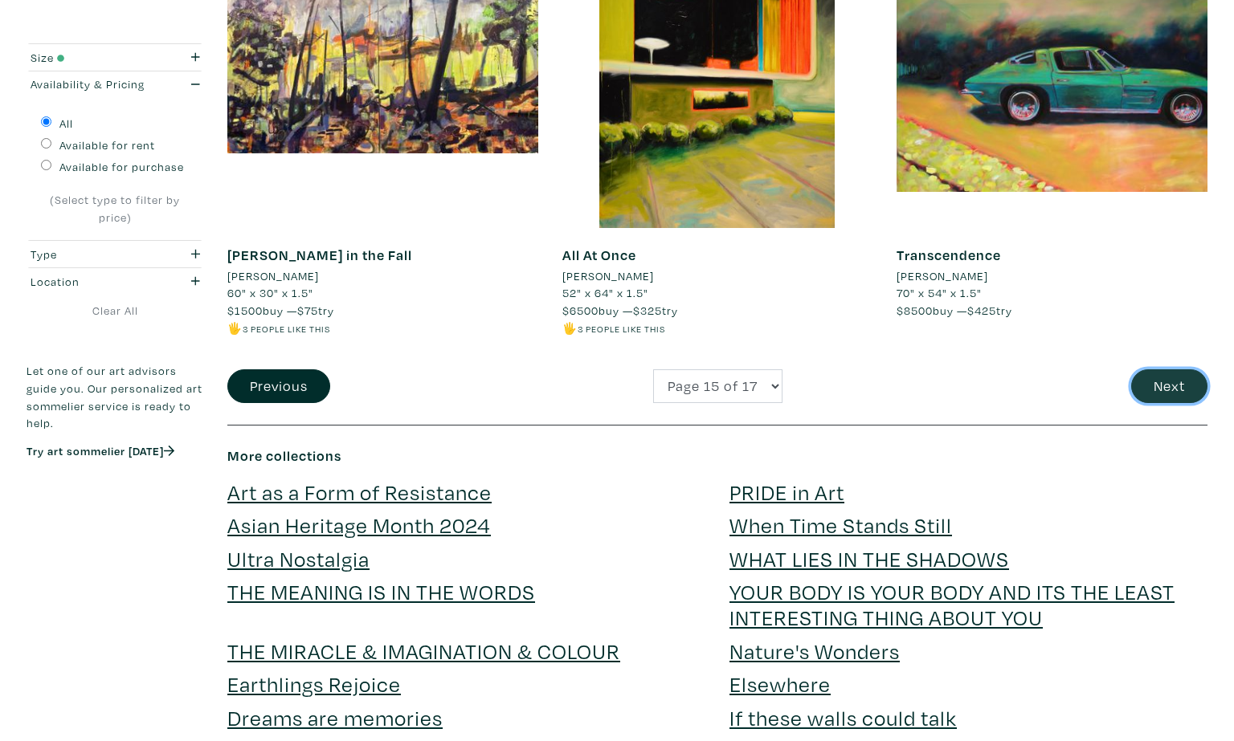
click at [1169, 370] on button "Next" at bounding box center [1169, 386] width 76 height 35
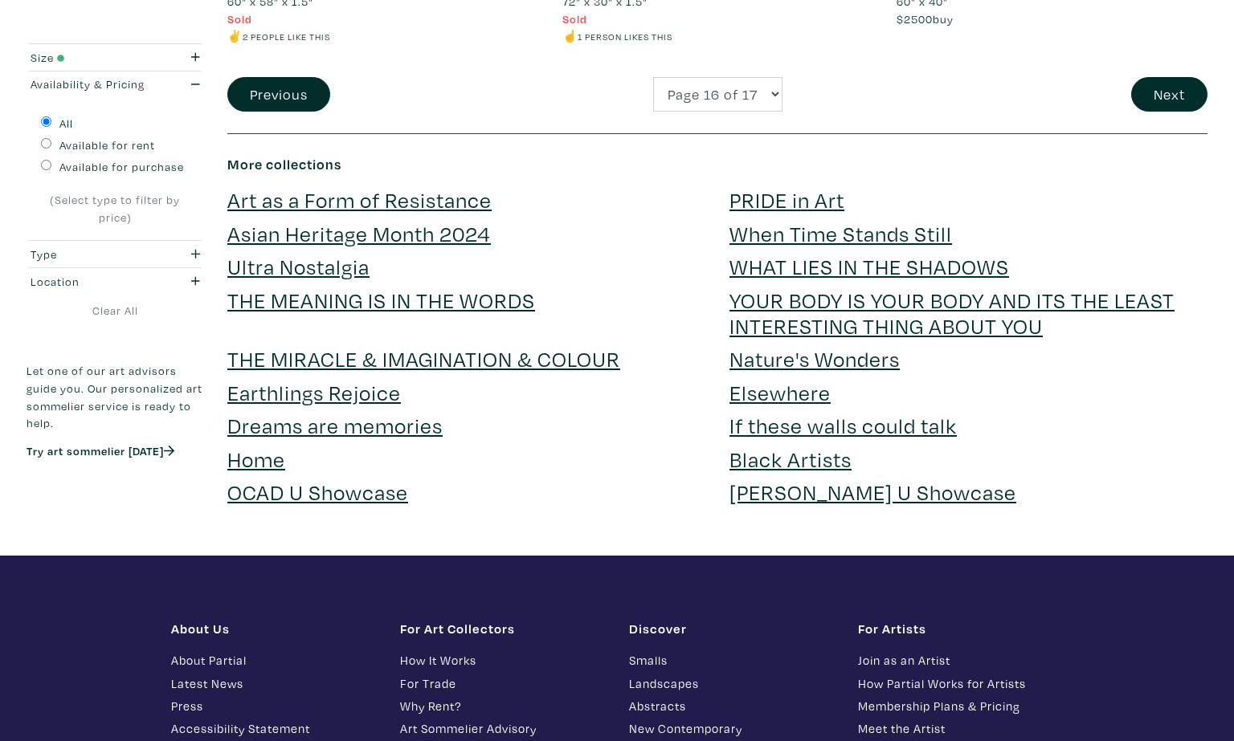
scroll to position [3808, 0]
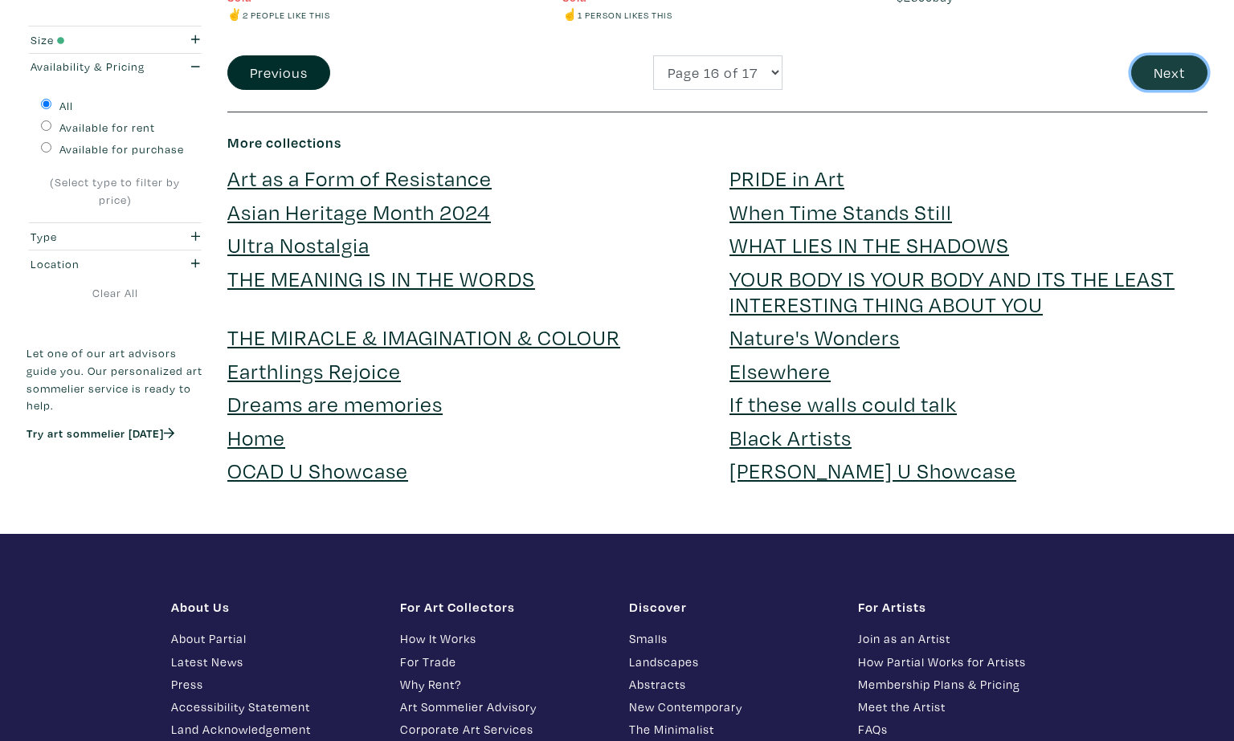
click at [1187, 69] on button "Next" at bounding box center [1169, 72] width 76 height 35
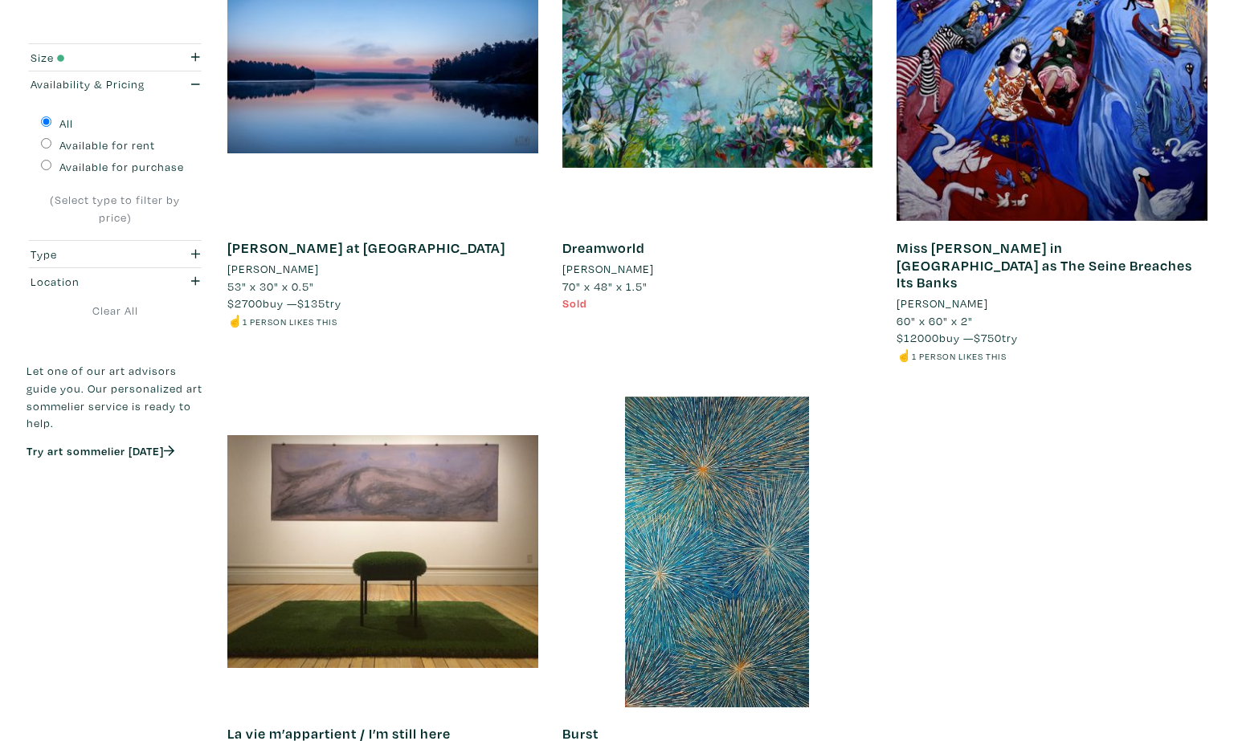
scroll to position [1797, 0]
